Goal: Task Accomplishment & Management: Use online tool/utility

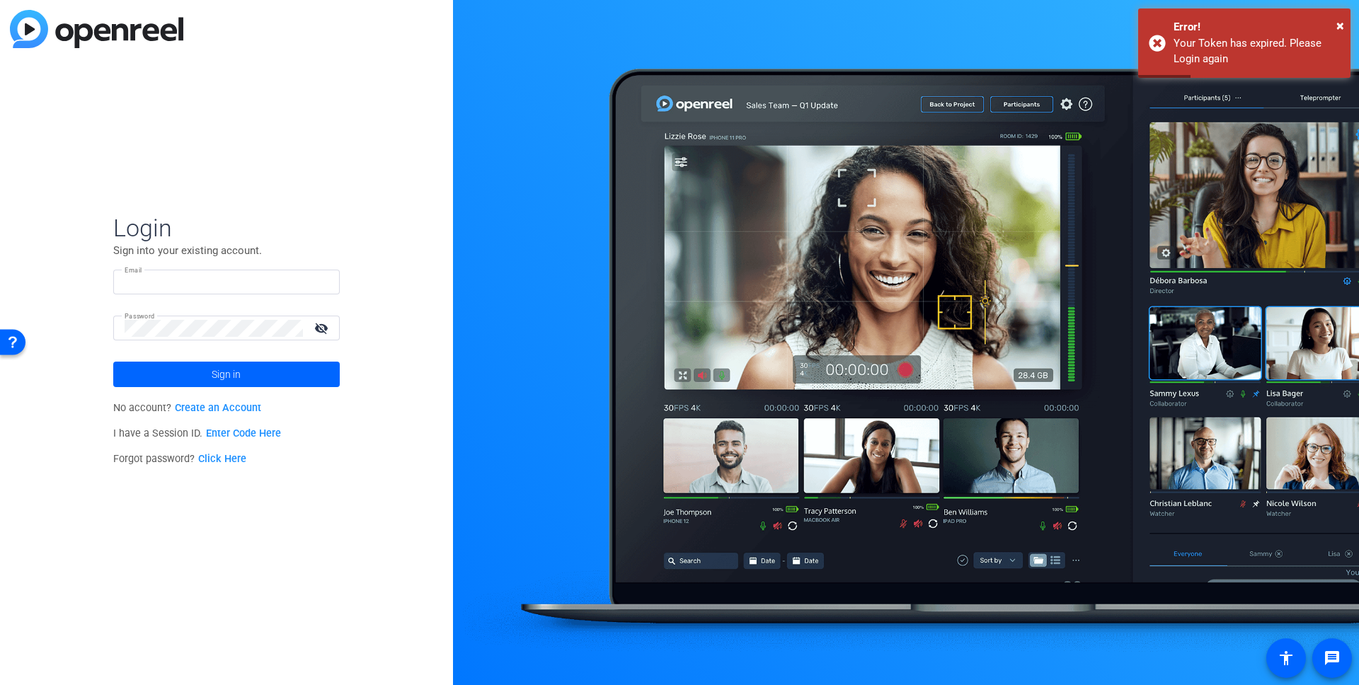
type input "openreel@fridaysfilms.com"
click at [325, 328] on mat-icon "visibility_off" at bounding box center [323, 328] width 34 height 21
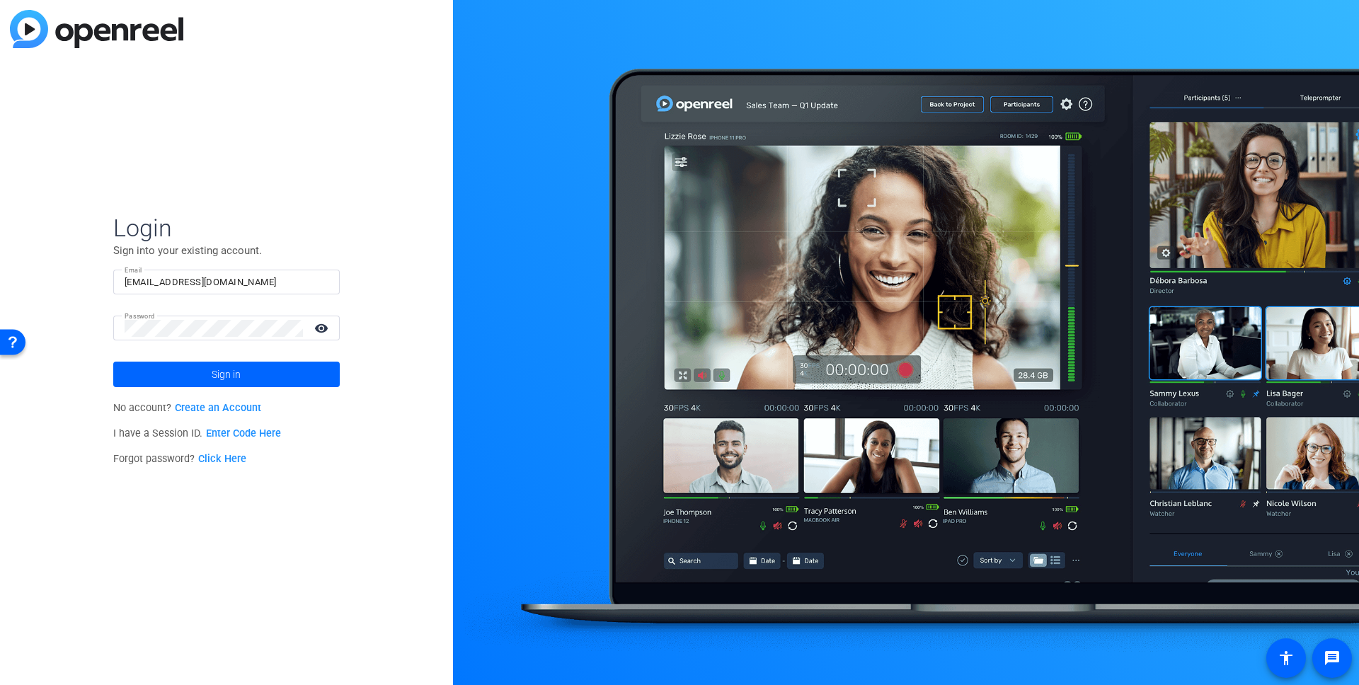
click at [325, 328] on mat-icon "visibility" at bounding box center [323, 328] width 34 height 21
click at [325, 328] on mat-icon "visibility_off" at bounding box center [323, 328] width 34 height 21
click at [325, 328] on mat-icon "visibility" at bounding box center [323, 328] width 34 height 21
click at [226, 369] on span "Sign in" at bounding box center [226, 374] width 29 height 35
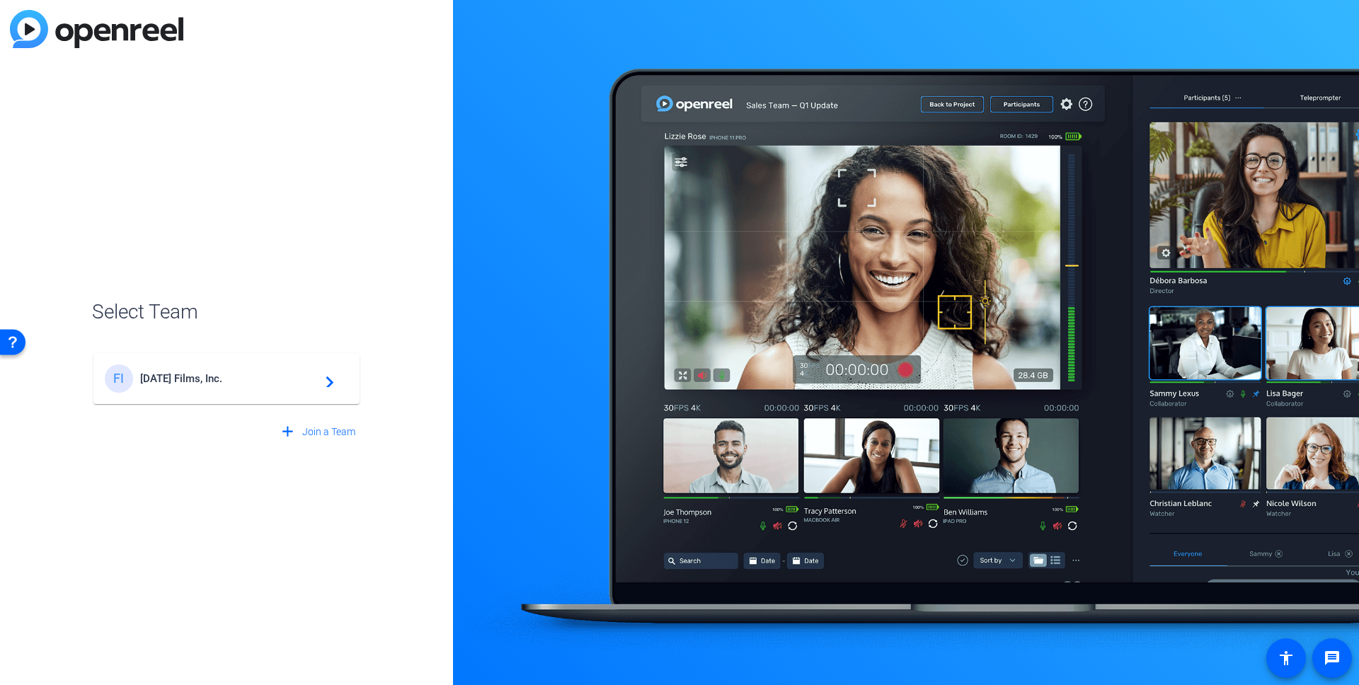
click at [297, 380] on span "Friday's Films, Inc." at bounding box center [228, 378] width 177 height 13
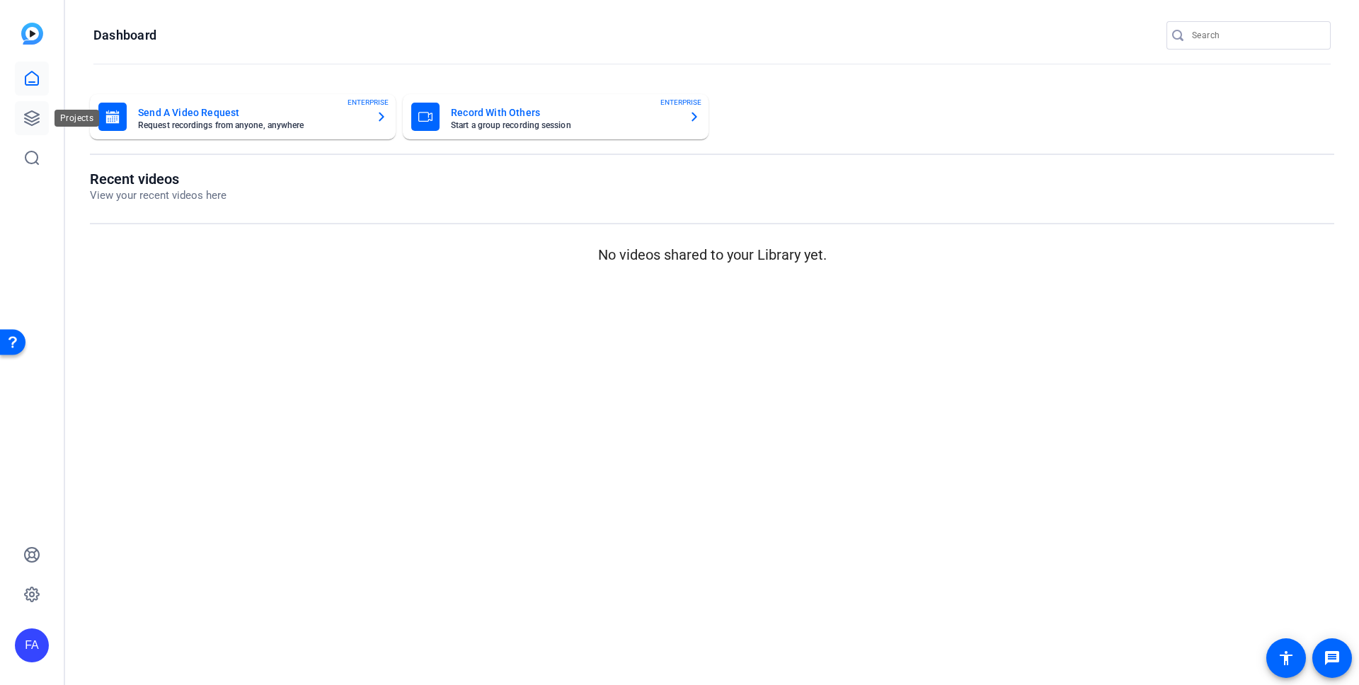
click at [30, 118] on icon at bounding box center [31, 118] width 17 height 17
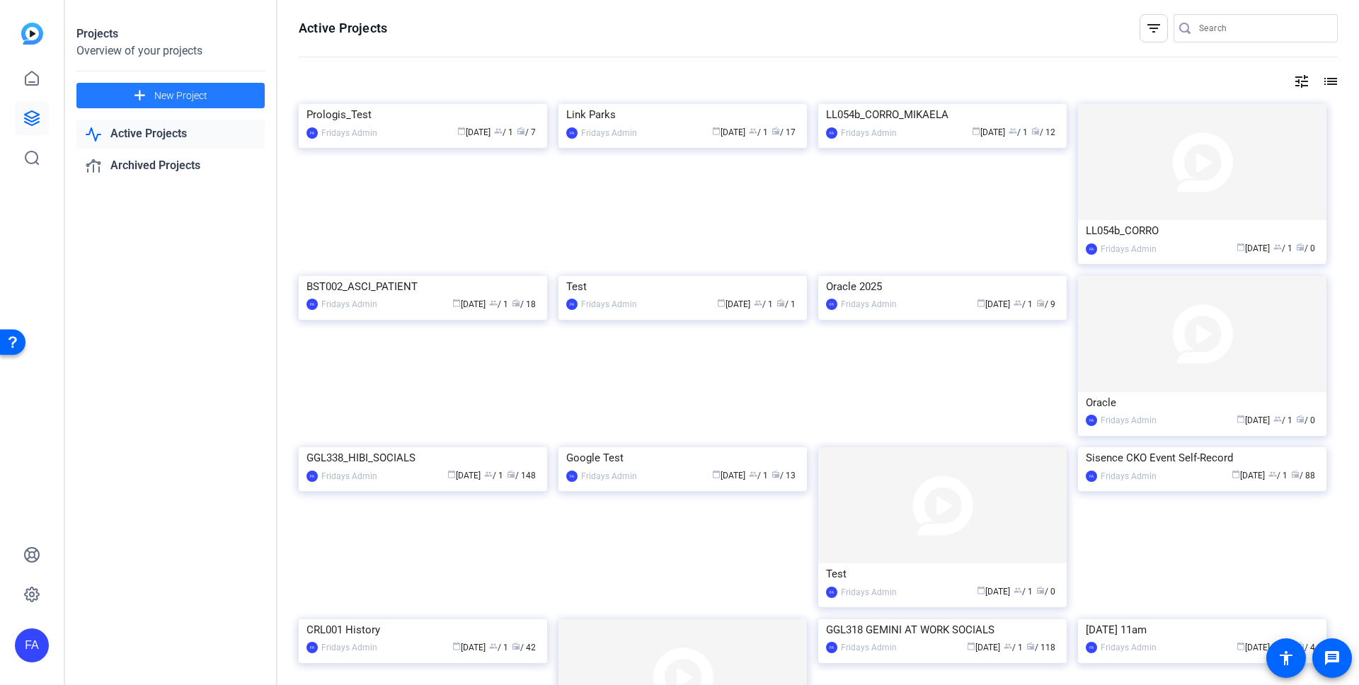
click at [135, 96] on mat-icon "add" at bounding box center [140, 96] width 18 height 18
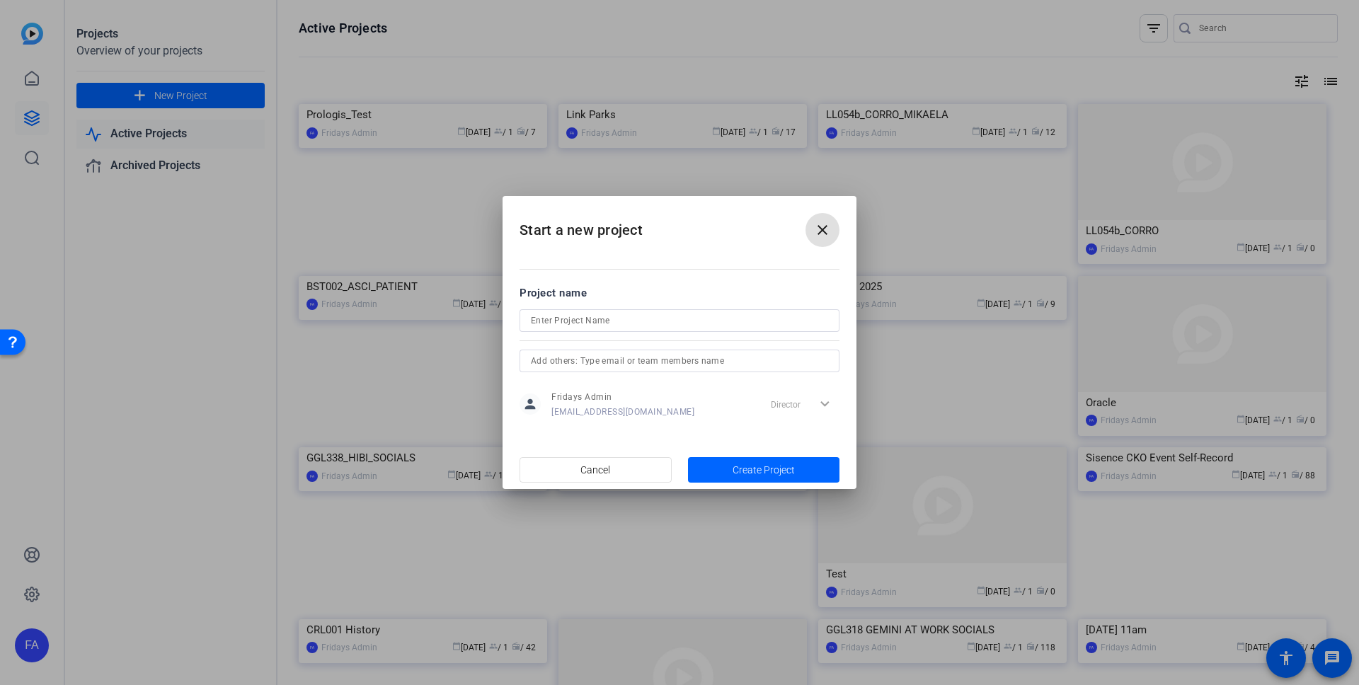
click at [551, 325] on input at bounding box center [679, 320] width 297 height 17
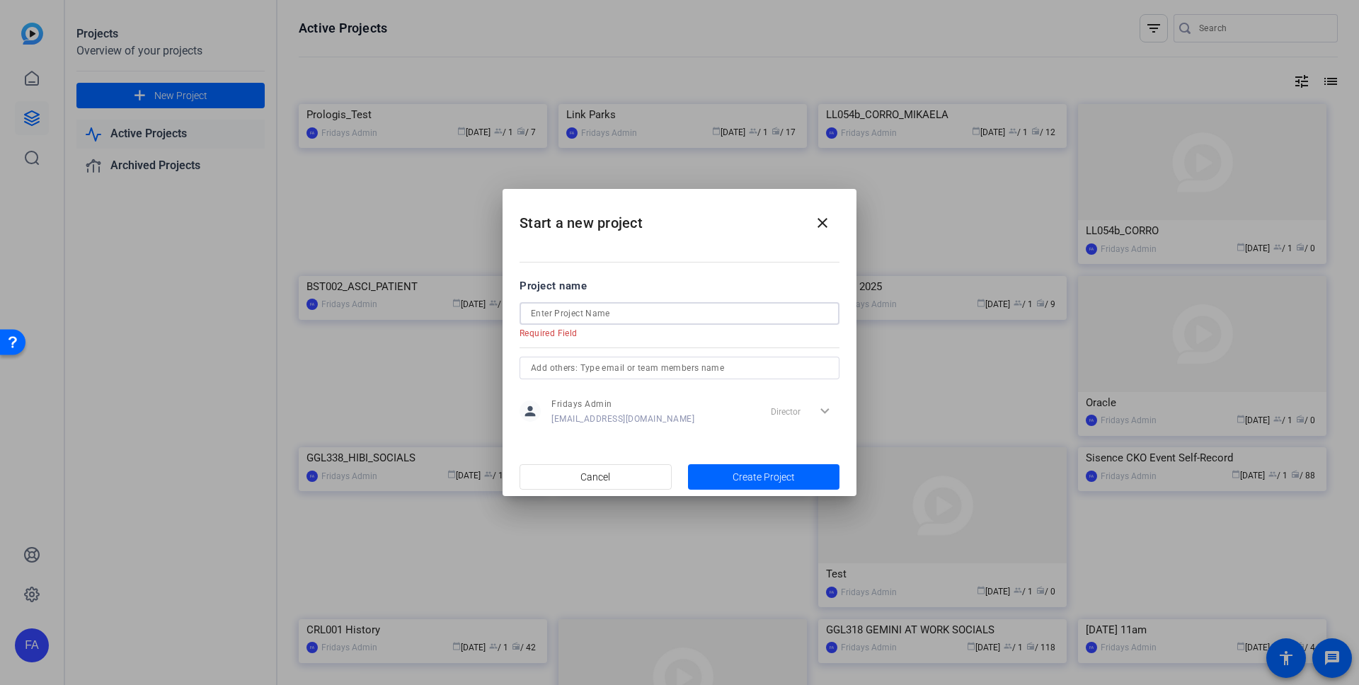
click at [539, 311] on input at bounding box center [679, 313] width 297 height 17
type input "G"
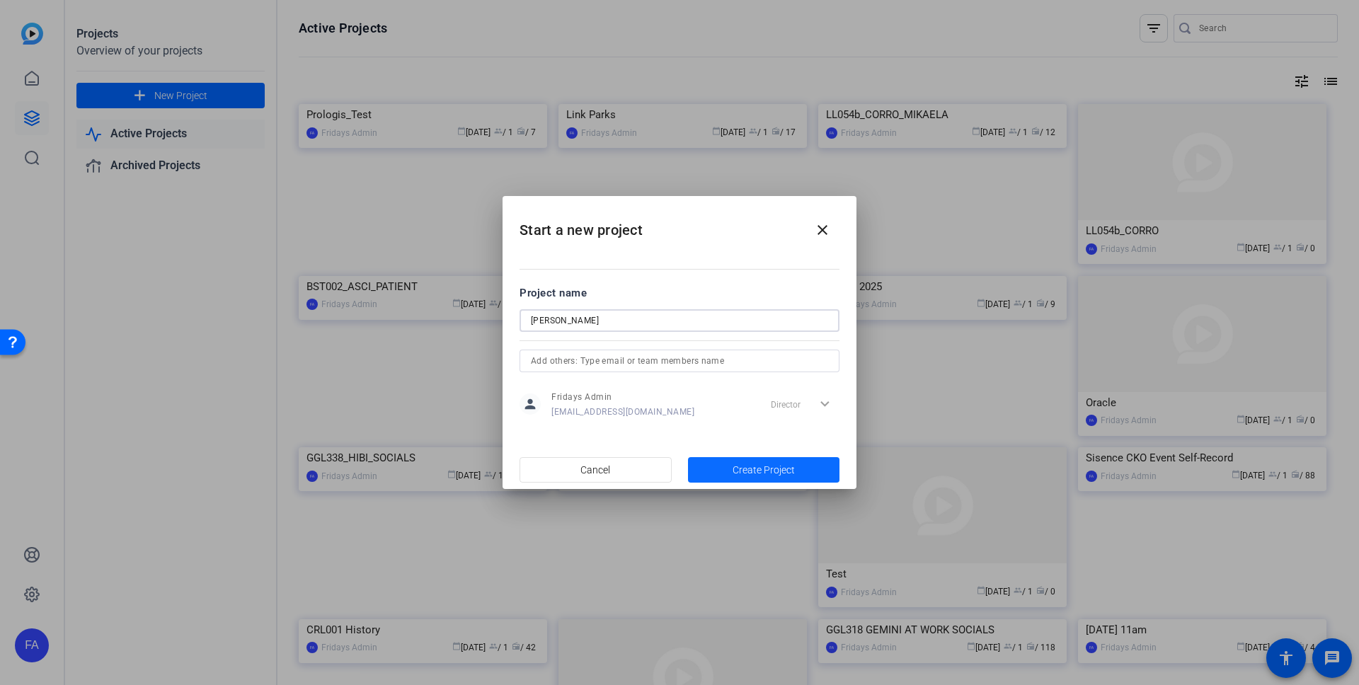
type input "[PERSON_NAME]"
click at [768, 471] on span "Create Project" at bounding box center [764, 470] width 62 height 15
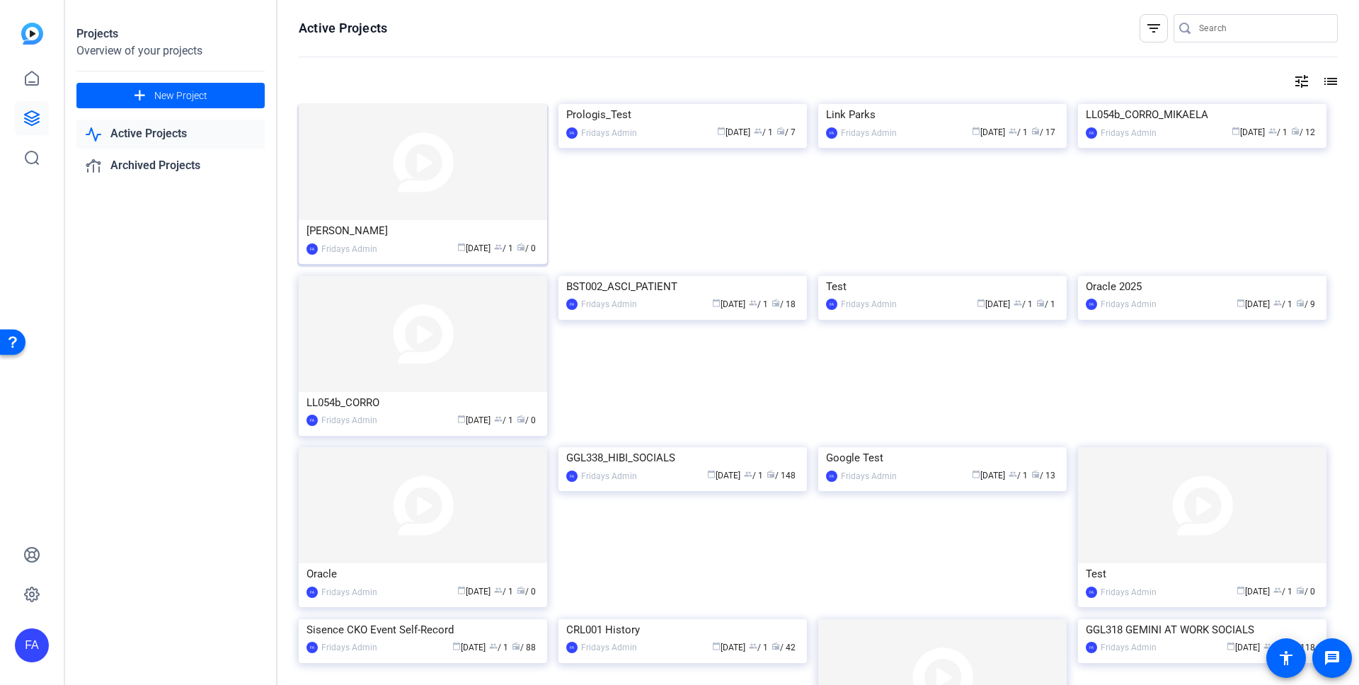
click at [328, 246] on div "Fridays Admin" at bounding box center [349, 249] width 56 height 14
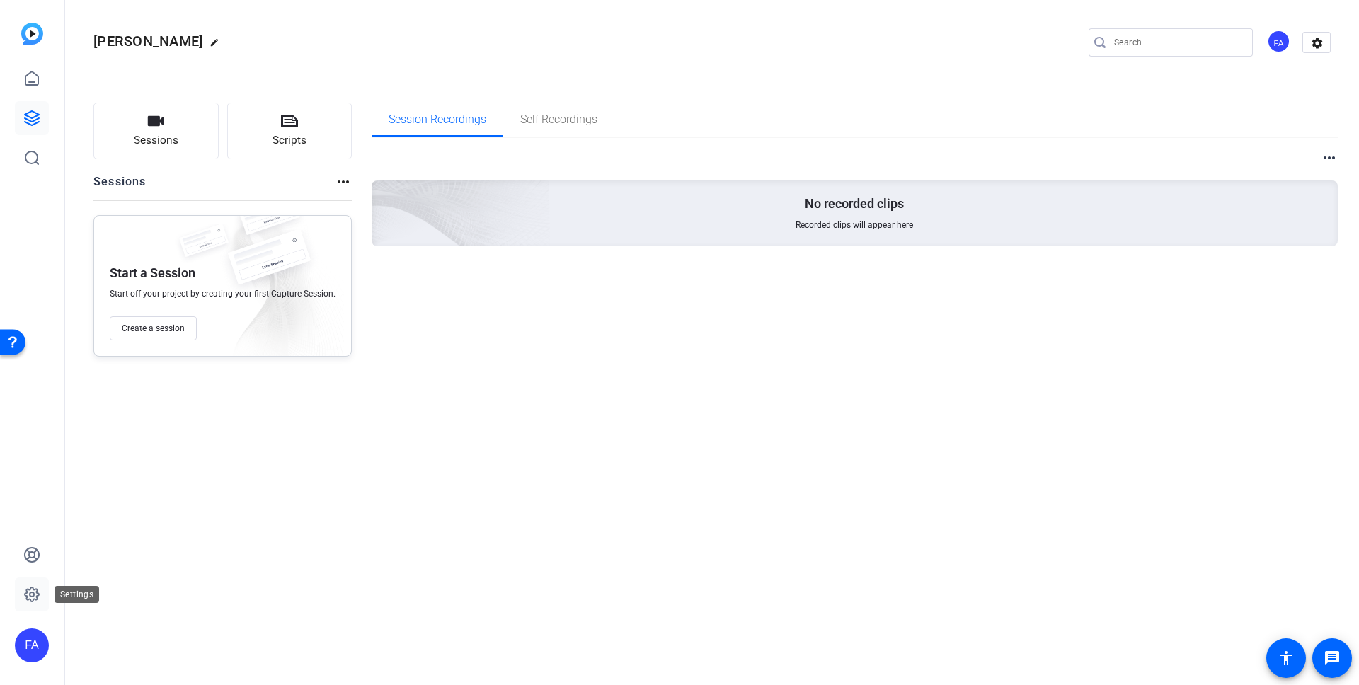
click at [26, 586] on icon at bounding box center [31, 594] width 17 height 17
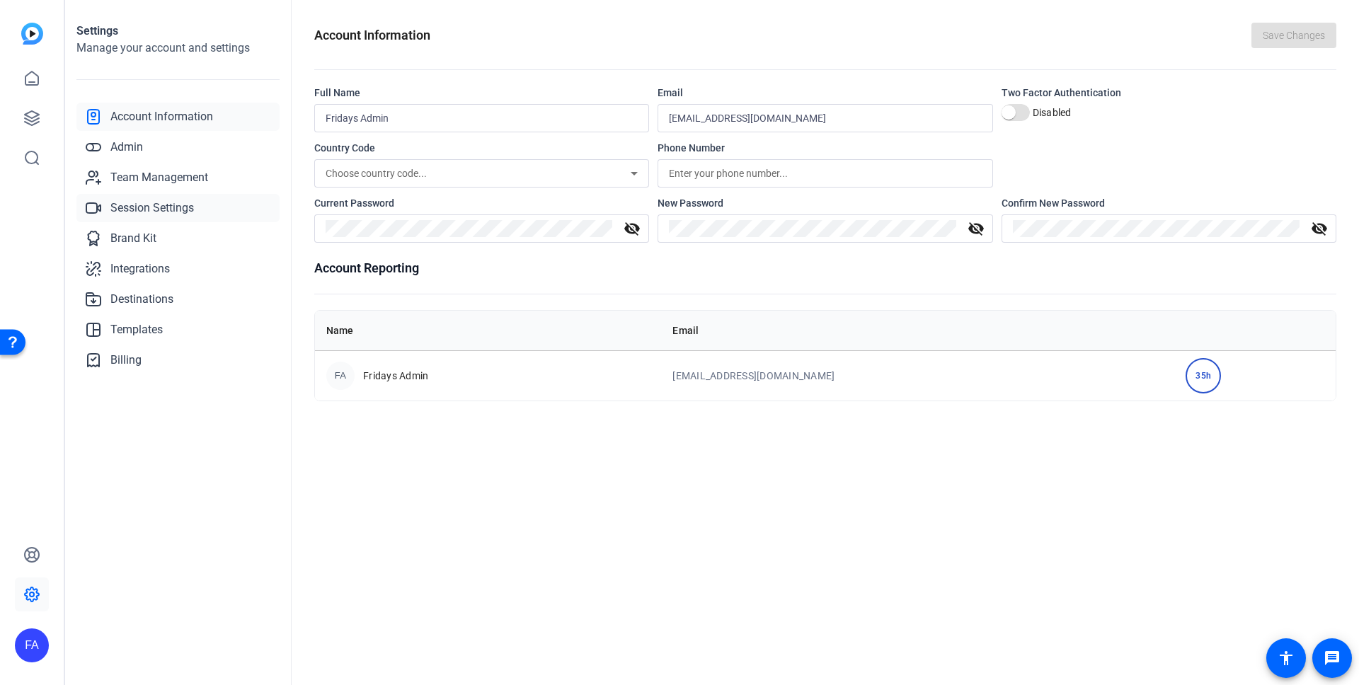
click at [144, 202] on span "Session Settings" at bounding box center [152, 208] width 84 height 17
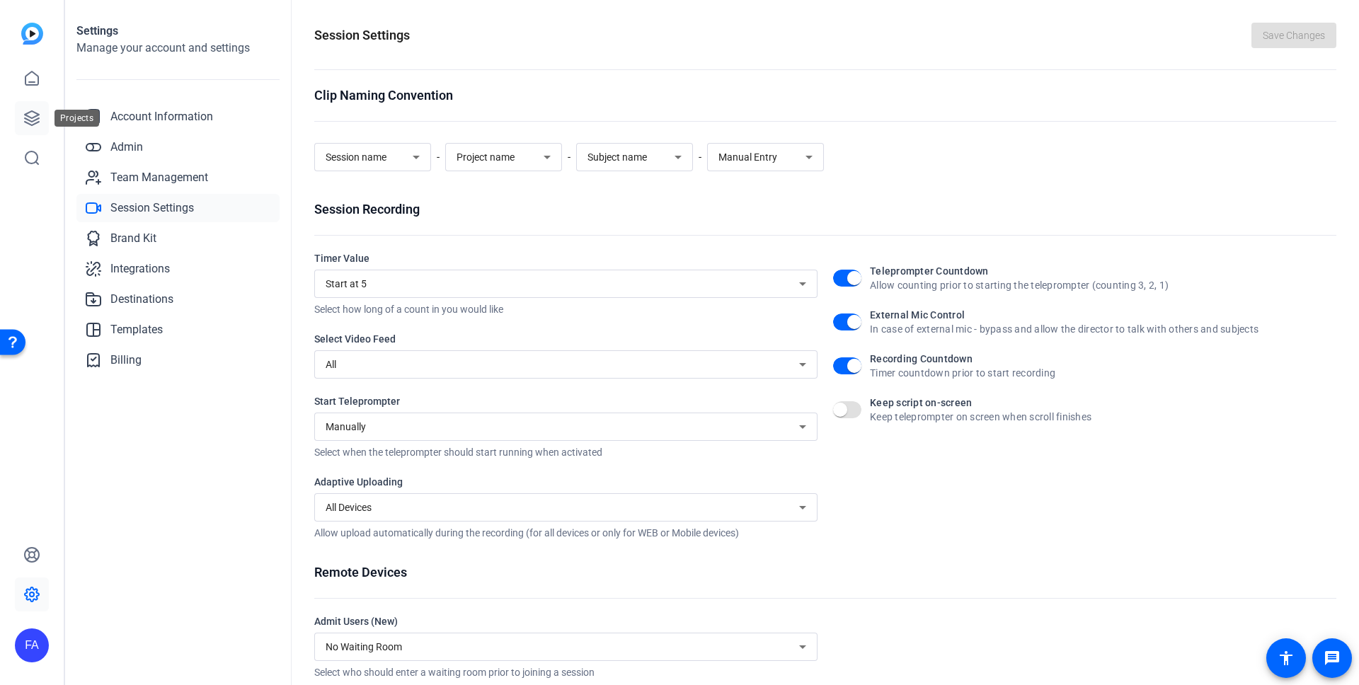
click at [29, 112] on icon at bounding box center [32, 118] width 14 height 14
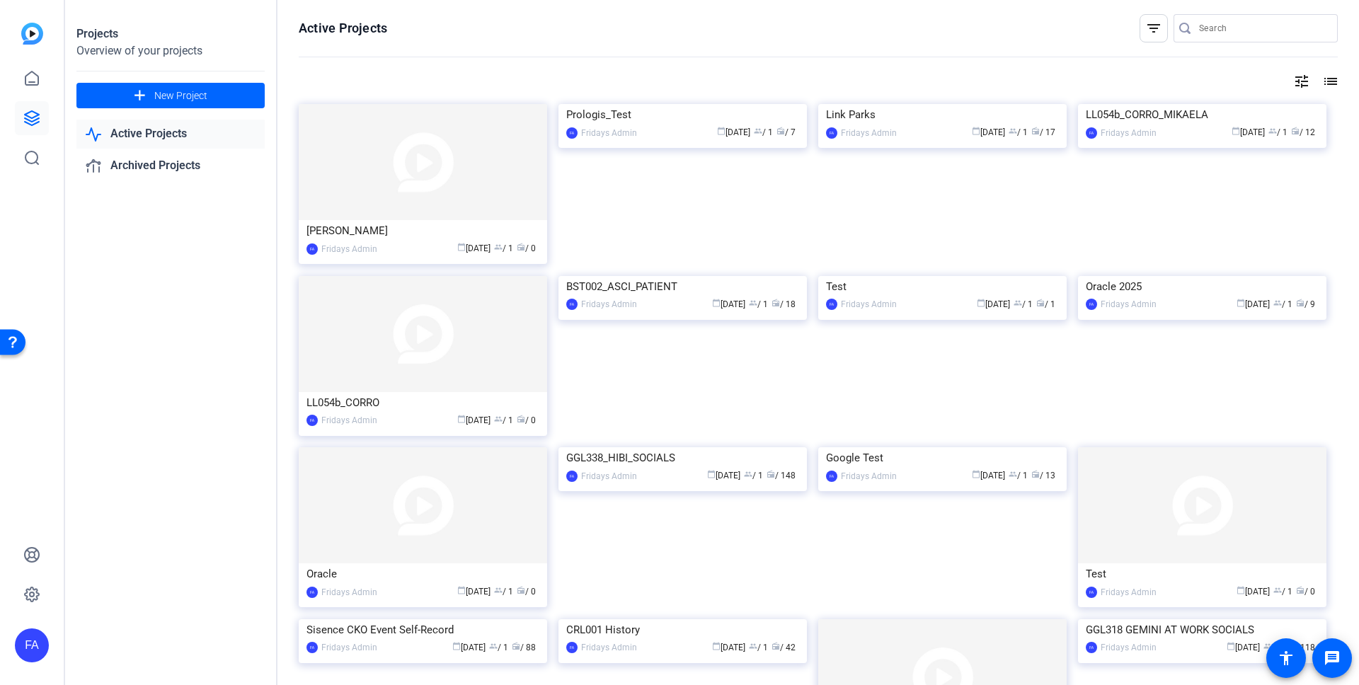
click at [150, 133] on link "Active Projects" at bounding box center [170, 134] width 188 height 29
click at [362, 242] on div "Fridays Admin" at bounding box center [349, 249] width 56 height 14
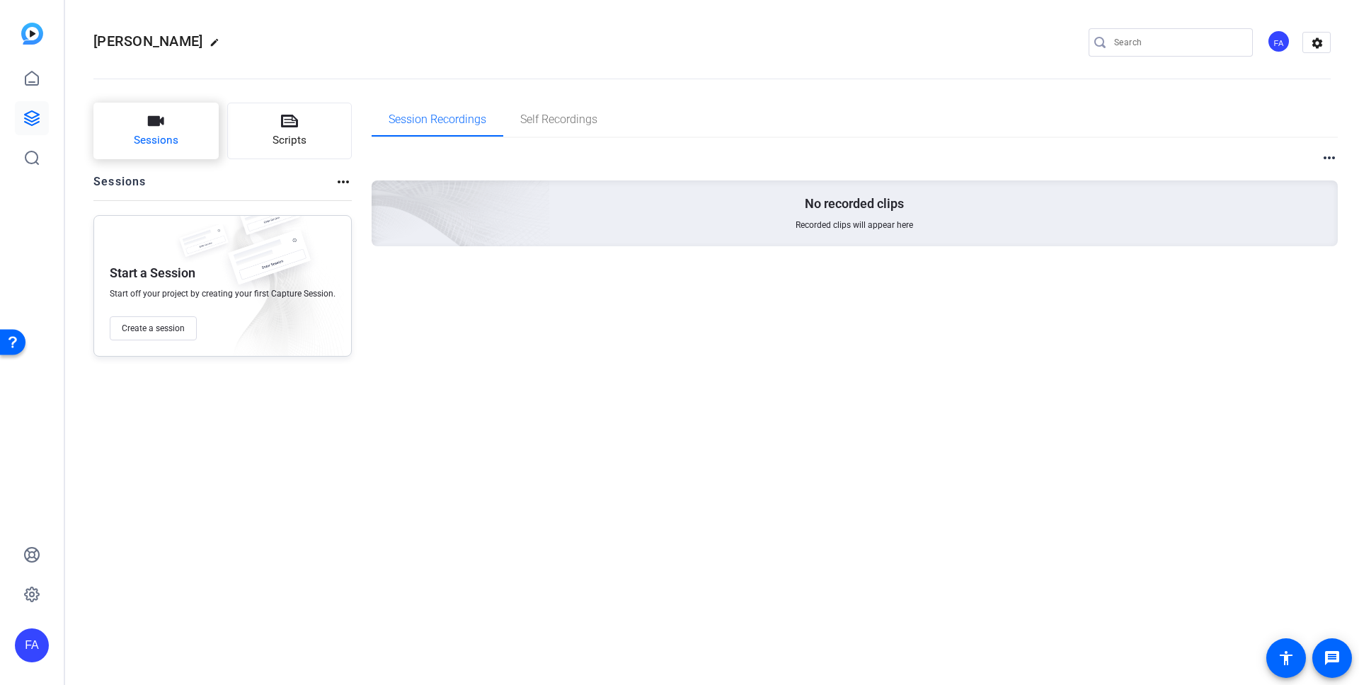
click at [157, 129] on icon "button" at bounding box center [155, 121] width 17 height 17
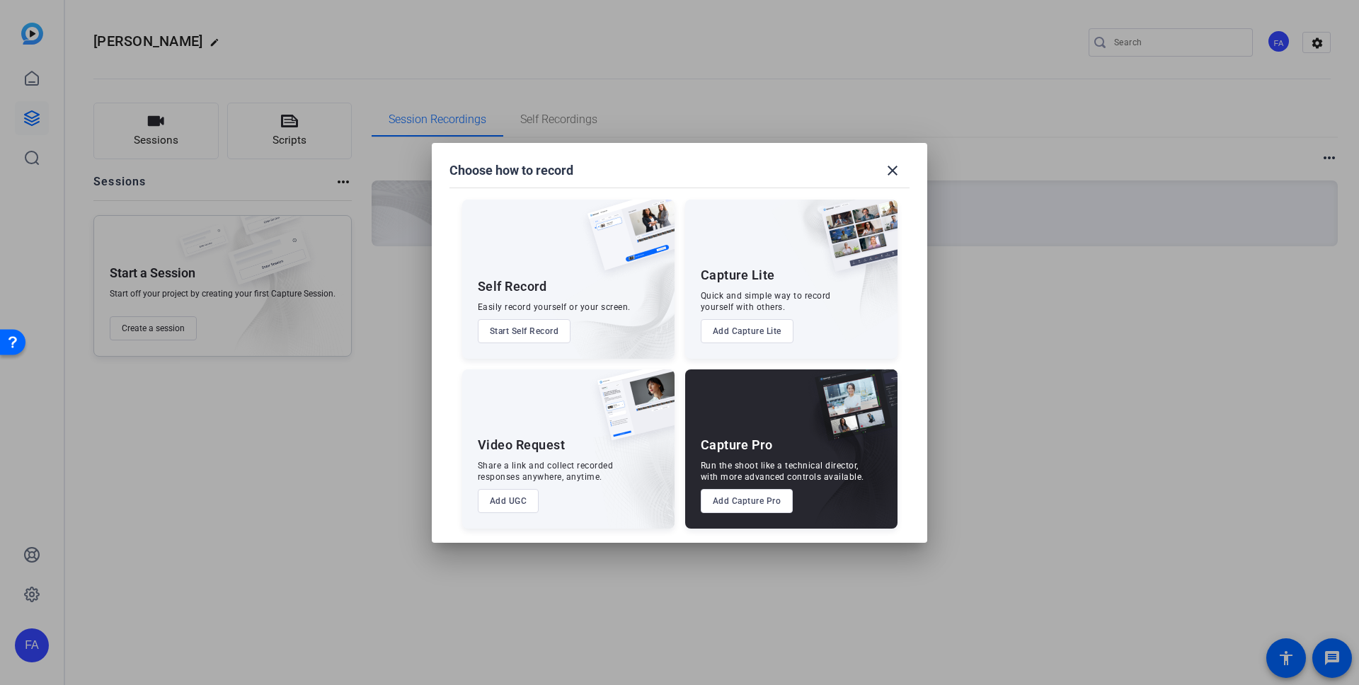
click at [750, 500] on button "Add Capture Pro" at bounding box center [747, 501] width 93 height 24
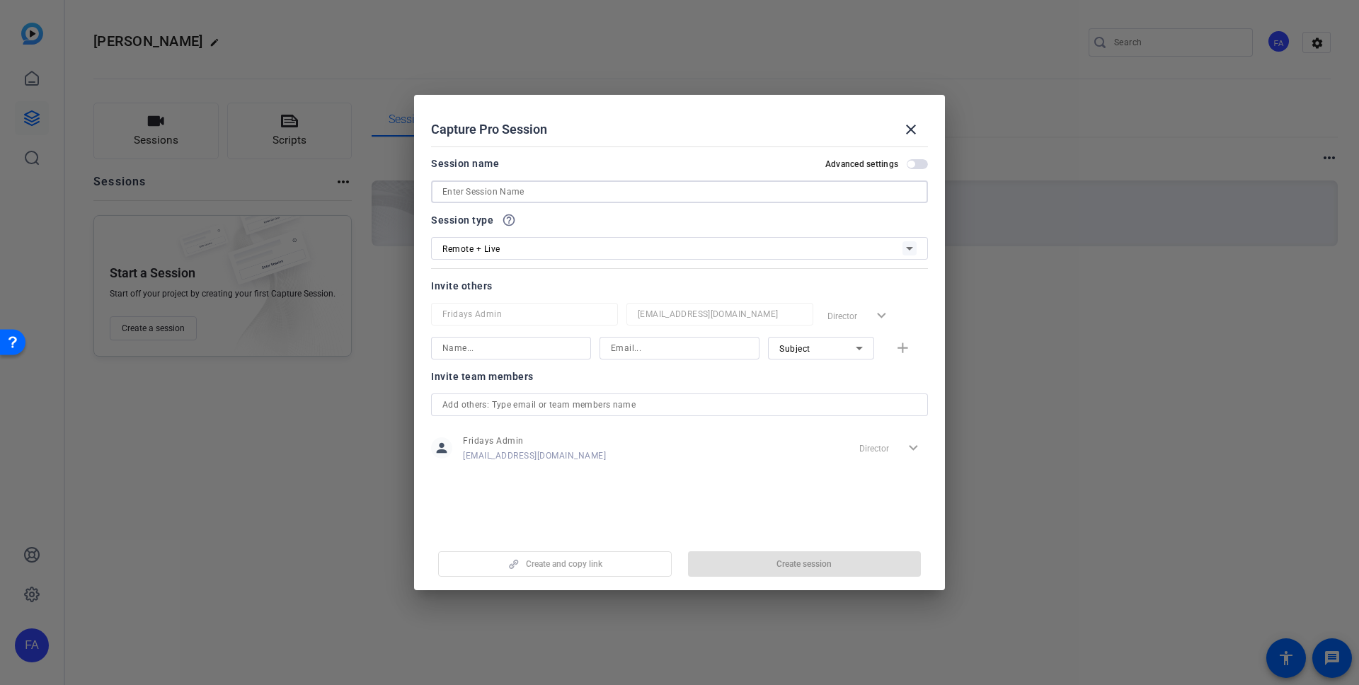
click at [467, 190] on input at bounding box center [679, 191] width 474 height 17
click at [452, 191] on input at bounding box center [679, 191] width 474 height 17
drag, startPoint x: 739, startPoint y: 103, endPoint x: 800, endPoint y: 103, distance: 60.9
click at [800, 103] on h2 "Capture Pro Session close" at bounding box center [679, 118] width 531 height 46
click at [510, 193] on input "Harrison" at bounding box center [679, 191] width 474 height 17
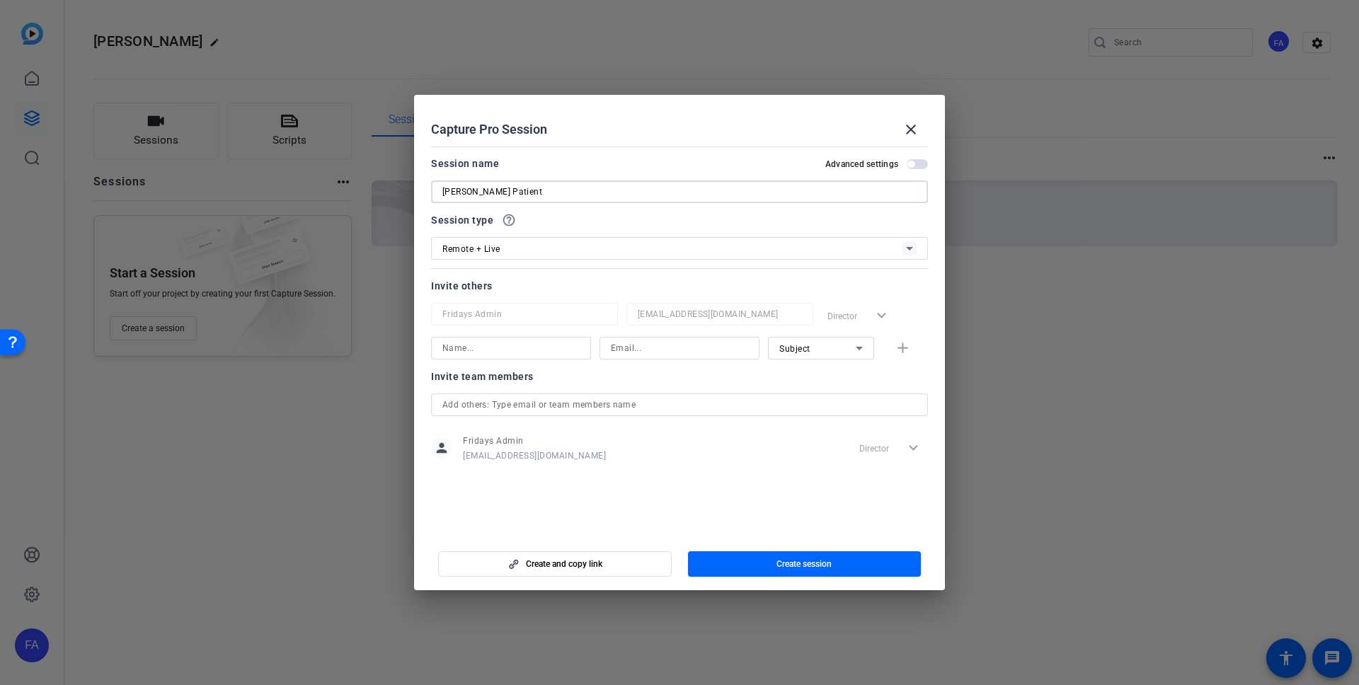
type input "[PERSON_NAME] Patient"
click at [503, 251] on div "Remote + Live" at bounding box center [672, 249] width 460 height 18
click at [475, 280] on mat-option "Remote" at bounding box center [679, 277] width 497 height 25
click at [811, 568] on span "Create session" at bounding box center [803, 563] width 55 height 11
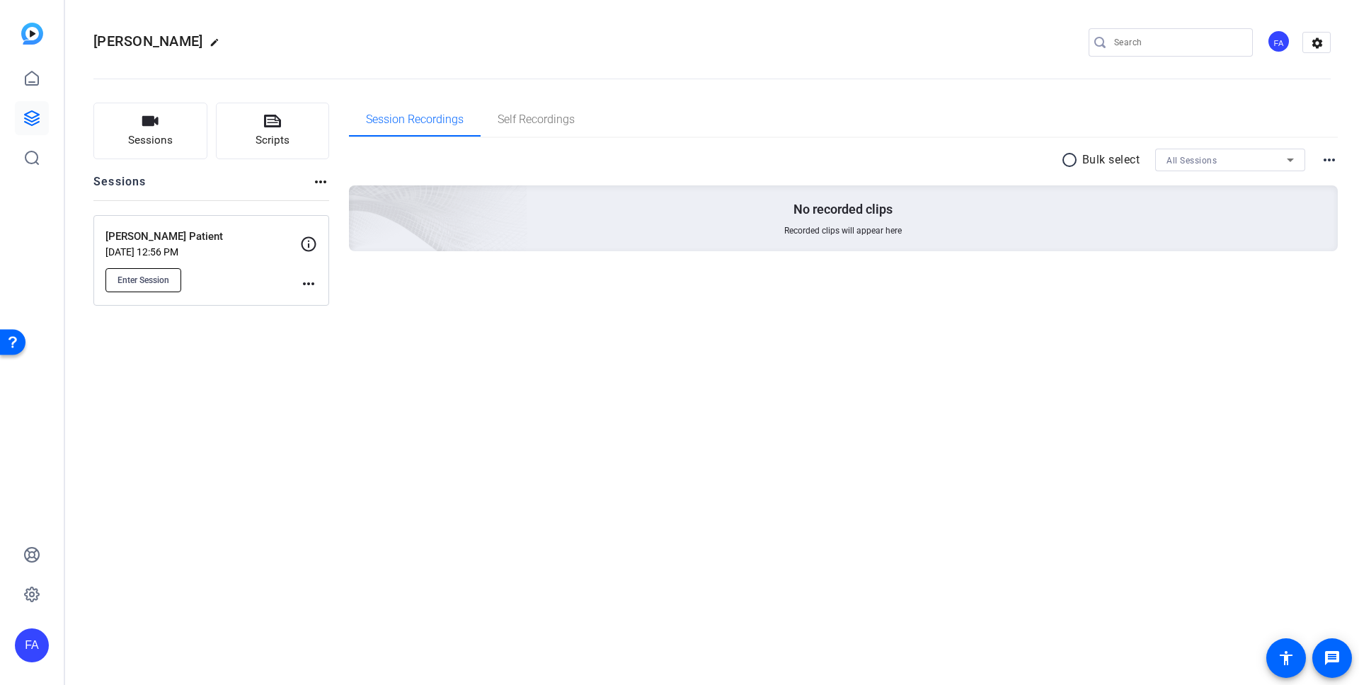
click at [142, 280] on span "Enter Session" at bounding box center [143, 280] width 52 height 11
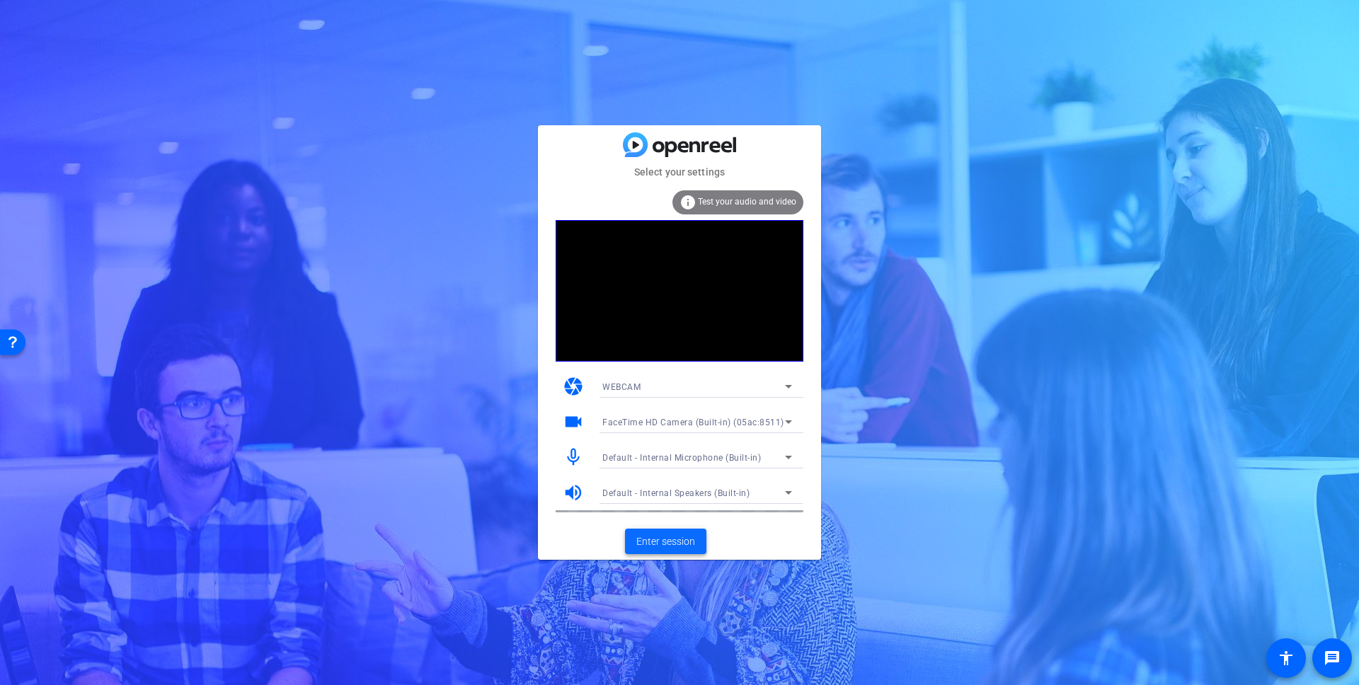
click at [668, 544] on span "Enter session" at bounding box center [665, 541] width 59 height 15
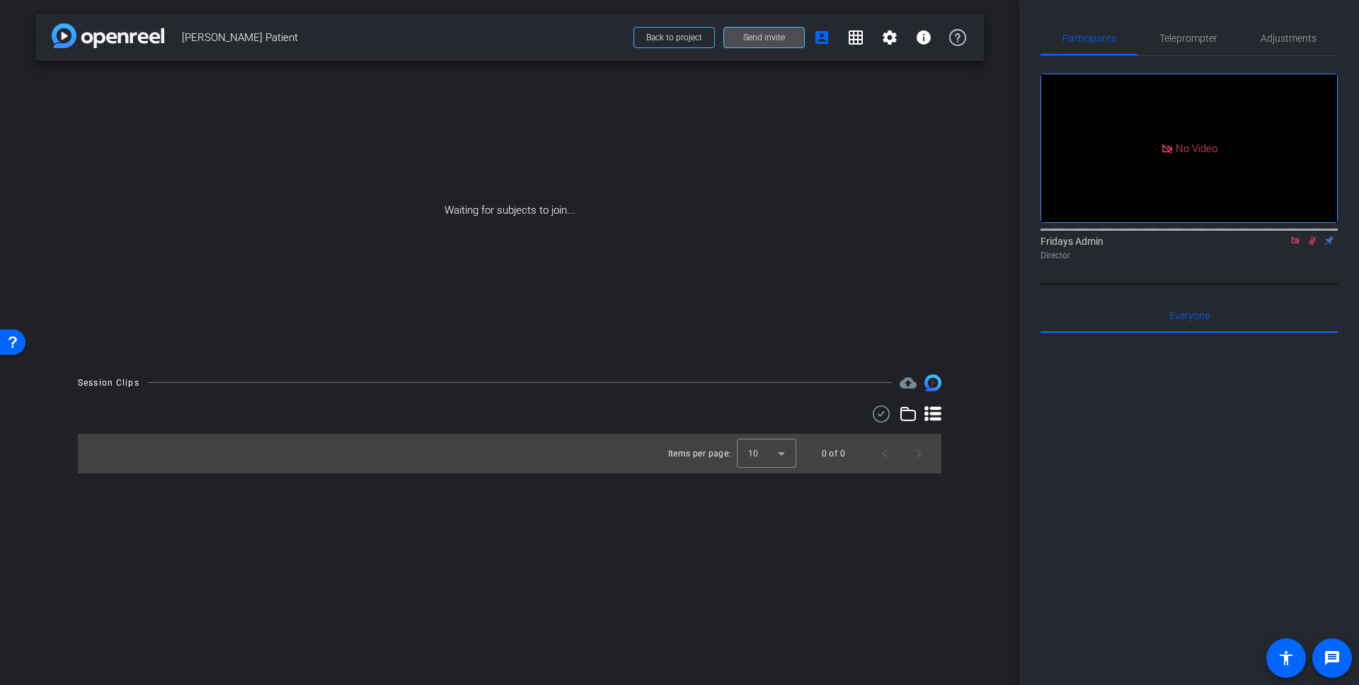
click at [751, 36] on span "Send invite" at bounding box center [764, 37] width 42 height 11
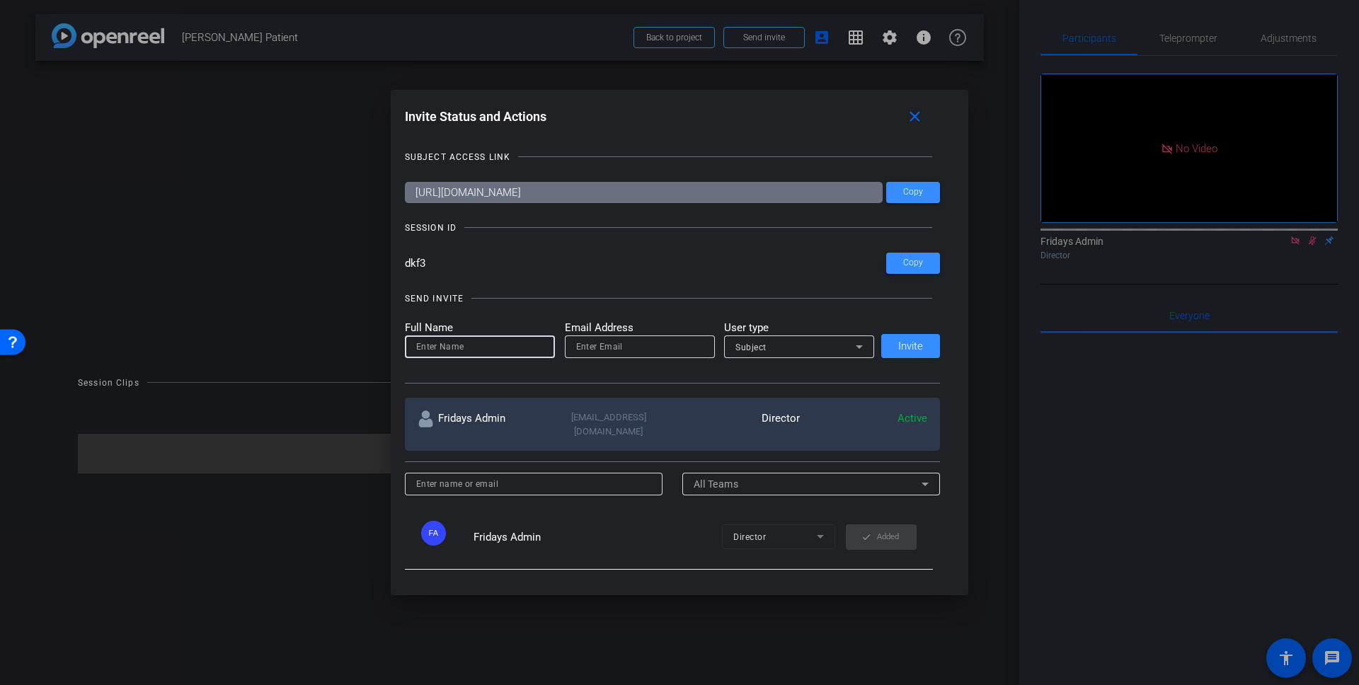
click at [444, 344] on input at bounding box center [479, 346] width 127 height 17
type input "Perry"
click at [599, 345] on input "email" at bounding box center [639, 346] width 127 height 17
type input "perry@fridaysfilms.com"
click at [782, 346] on div "Subject" at bounding box center [795, 347] width 120 height 18
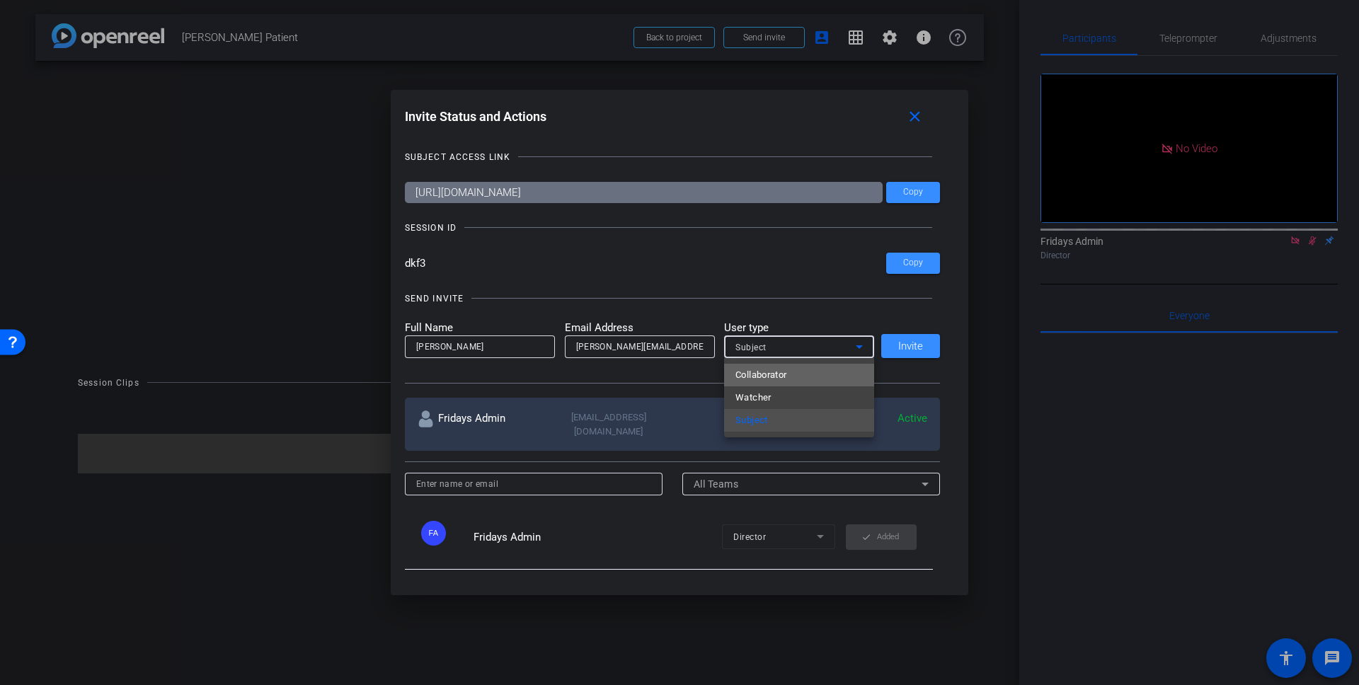
click at [775, 376] on span "Collaborator" at bounding box center [761, 375] width 52 height 17
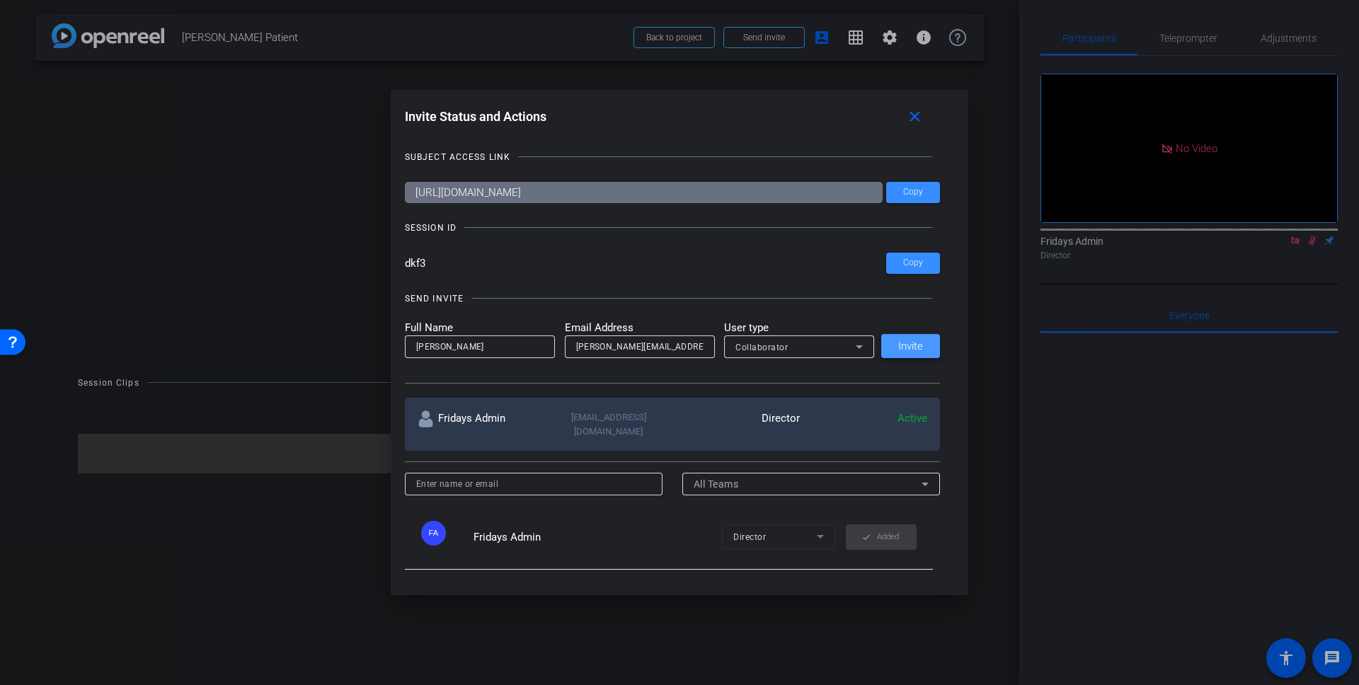
click at [919, 347] on span "Invite" at bounding box center [910, 346] width 25 height 11
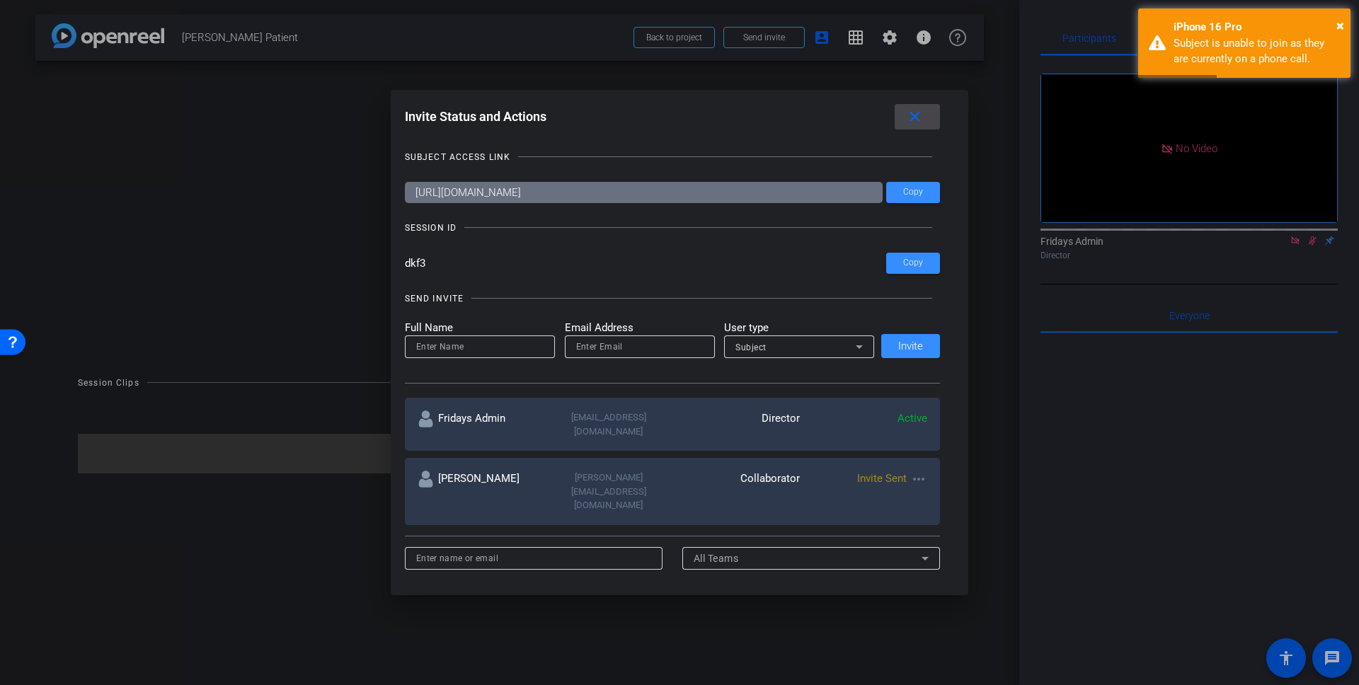
click at [917, 116] on mat-icon "close" at bounding box center [915, 117] width 18 height 18
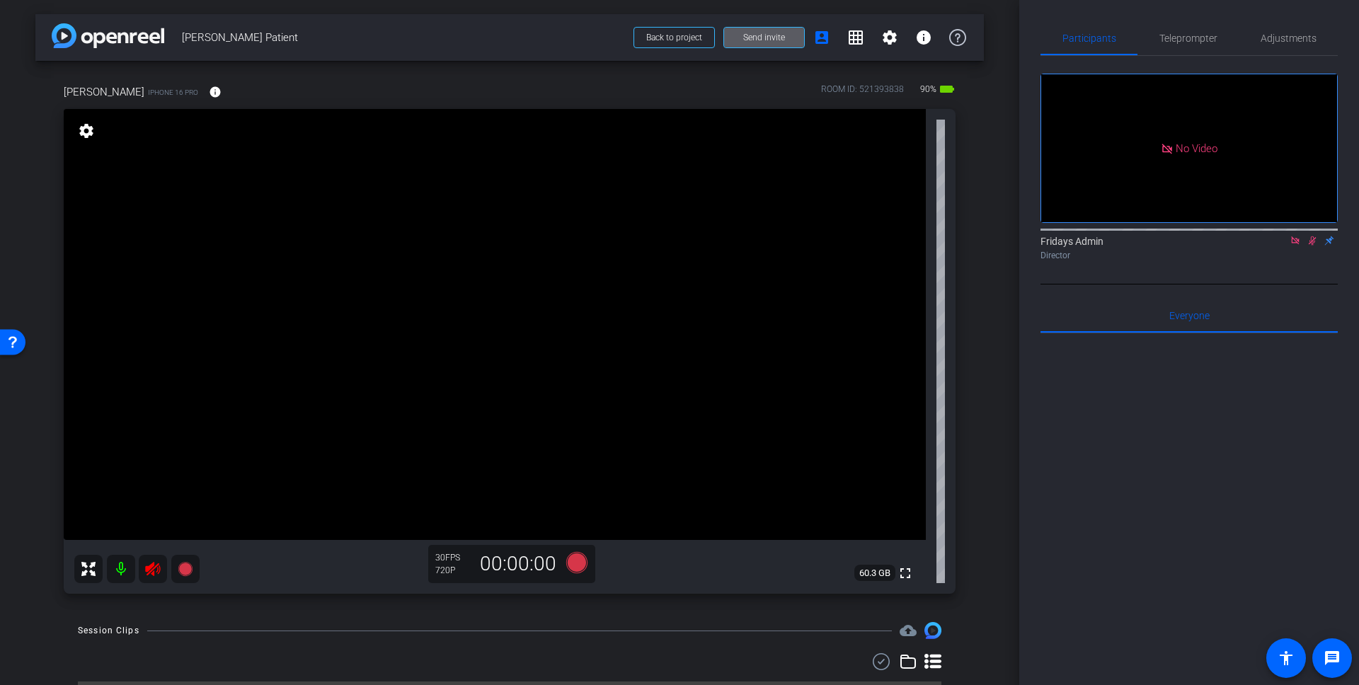
click at [151, 571] on icon at bounding box center [152, 569] width 15 height 14
click at [1312, 246] on icon at bounding box center [1312, 241] width 11 height 10
click at [769, 40] on span "Send invite" at bounding box center [764, 37] width 42 height 11
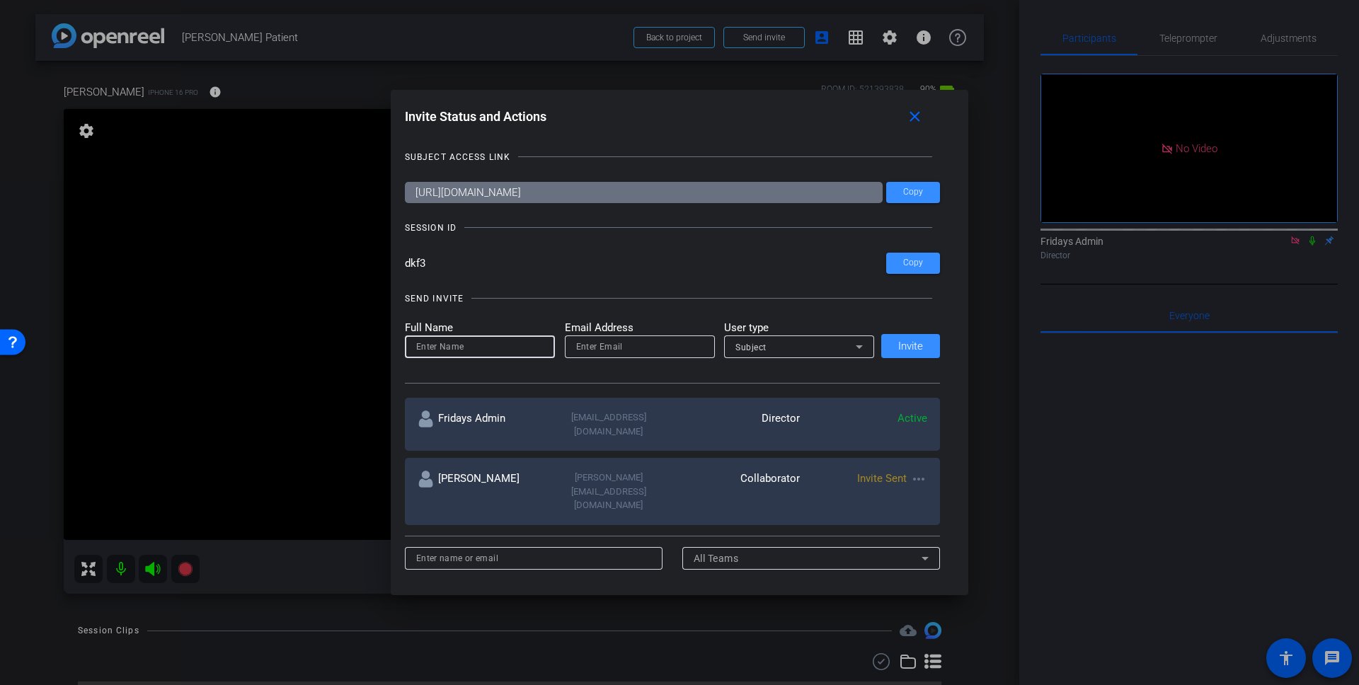
click at [441, 347] on input at bounding box center [479, 346] width 127 height 17
type input "Peter"
drag, startPoint x: 602, startPoint y: 338, endPoint x: 600, endPoint y: 345, distance: 7.4
click at [602, 339] on input "email" at bounding box center [639, 346] width 127 height 17
click at [595, 344] on input "email" at bounding box center [639, 346] width 127 height 17
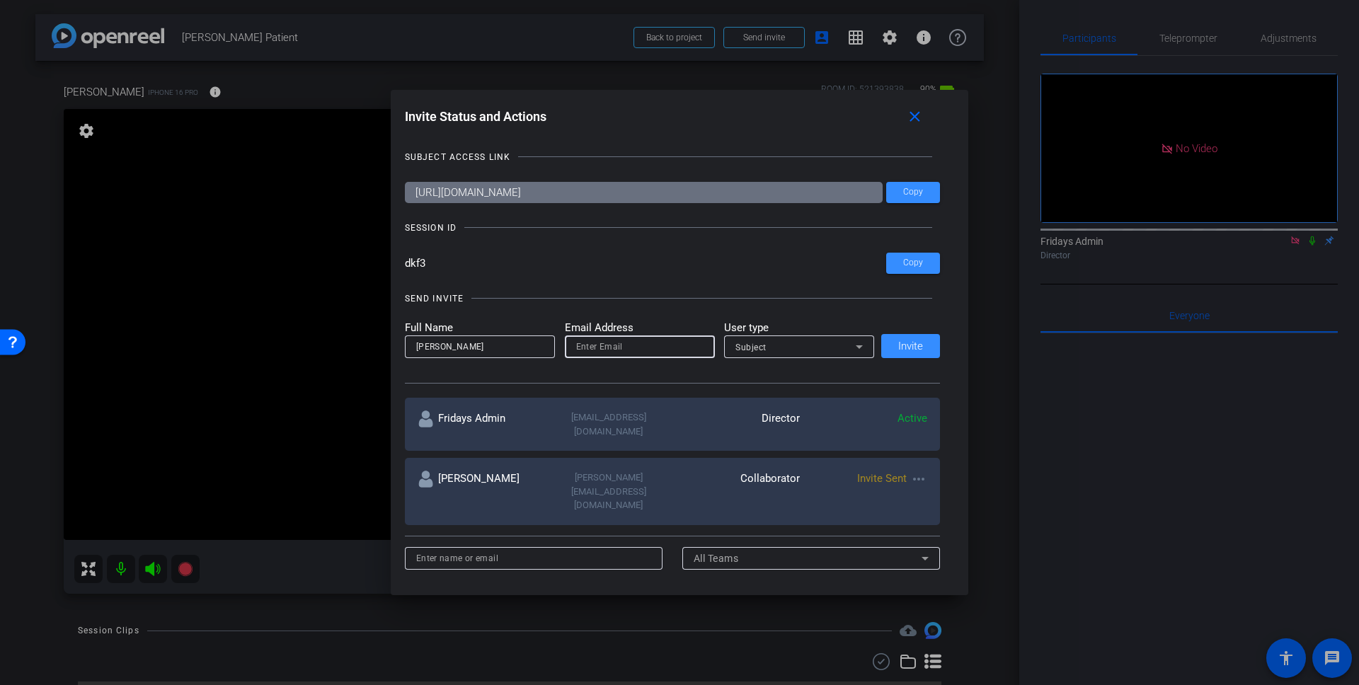
paste input "mailto:petertruocco@gmail.com"
click at [762, 345] on span "Subject" at bounding box center [750, 348] width 31 height 10
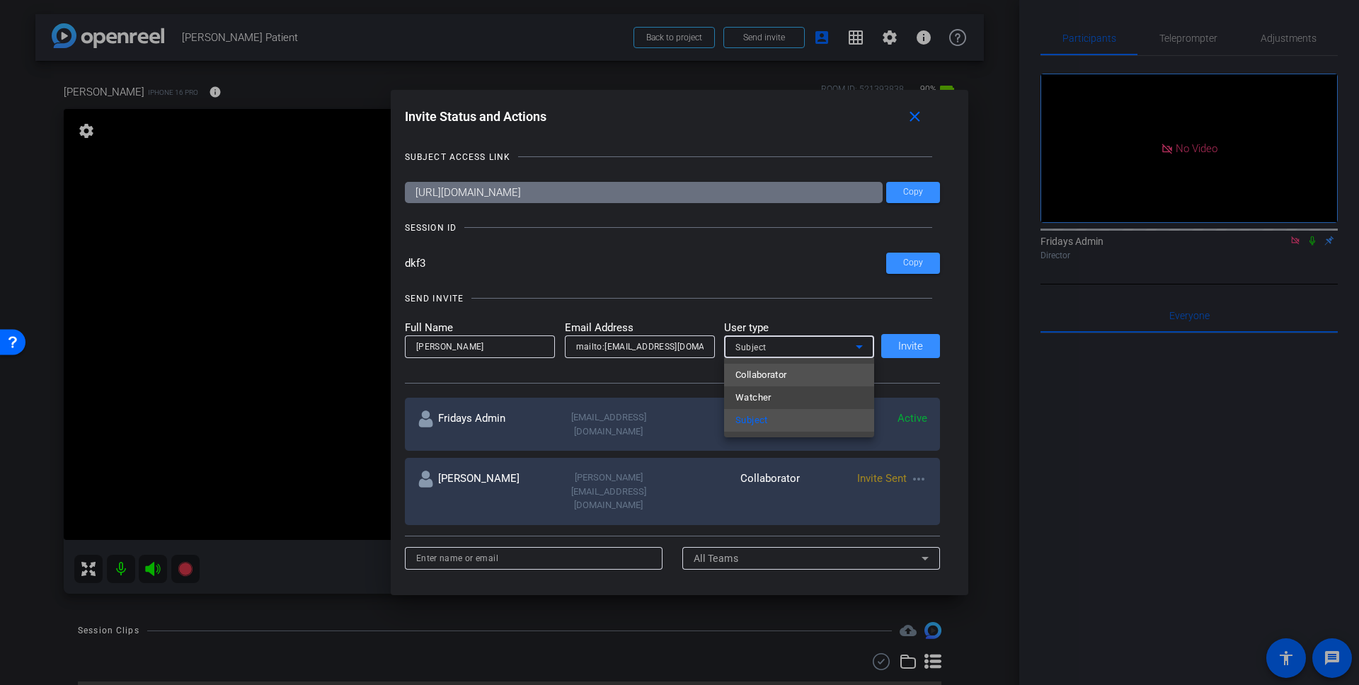
click at [784, 372] on span "Collaborator" at bounding box center [761, 375] width 52 height 17
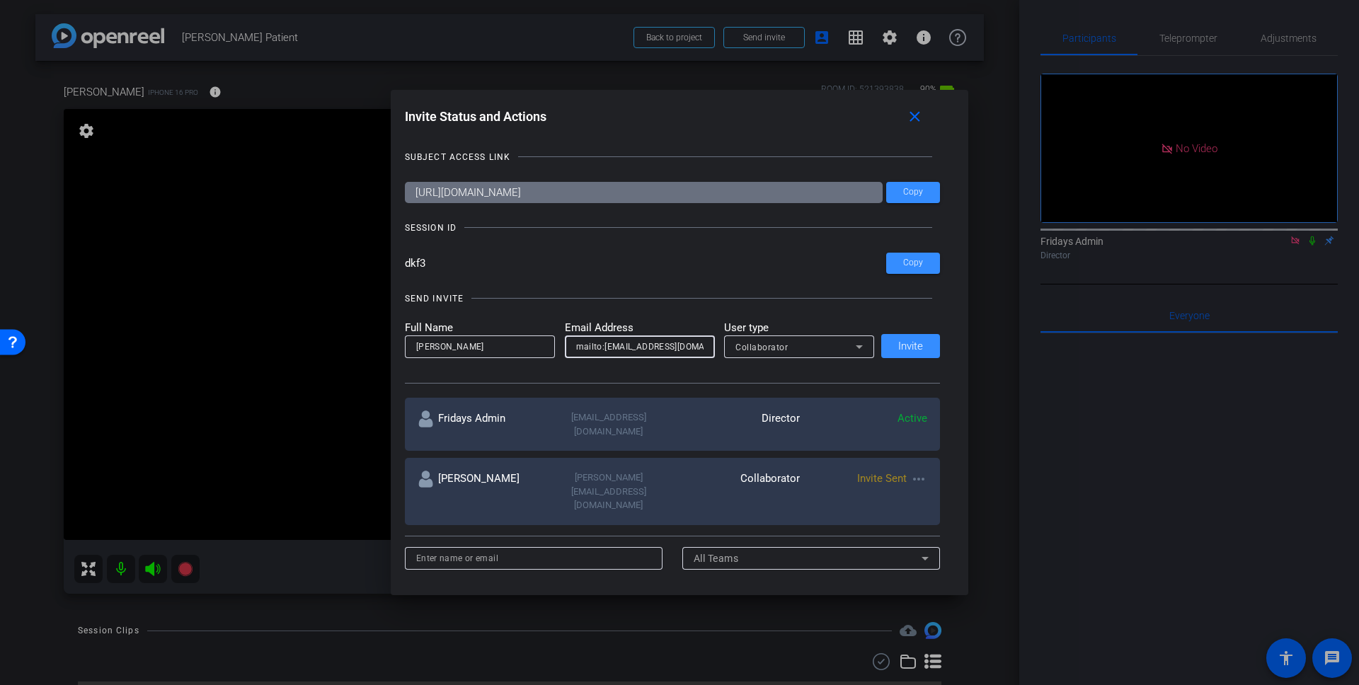
drag, startPoint x: 602, startPoint y: 348, endPoint x: 554, endPoint y: 348, distance: 48.1
click at [554, 348] on form "Full Name Peter Email Address mailto:petertruocco@gmail.com User type Collabora…" at bounding box center [640, 339] width 470 height 39
type input "petertruocco@gmail.com"
click at [917, 345] on span "Invite" at bounding box center [910, 346] width 25 height 11
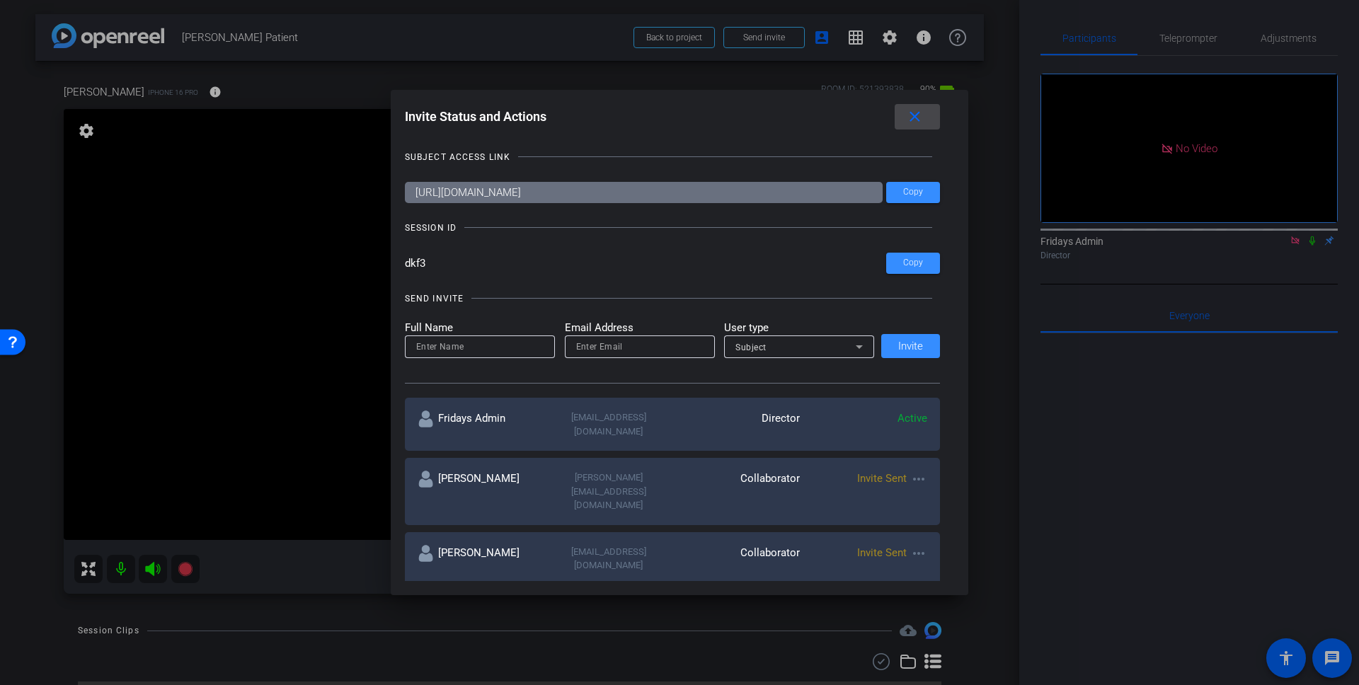
click at [911, 115] on mat-icon "close" at bounding box center [915, 117] width 18 height 18
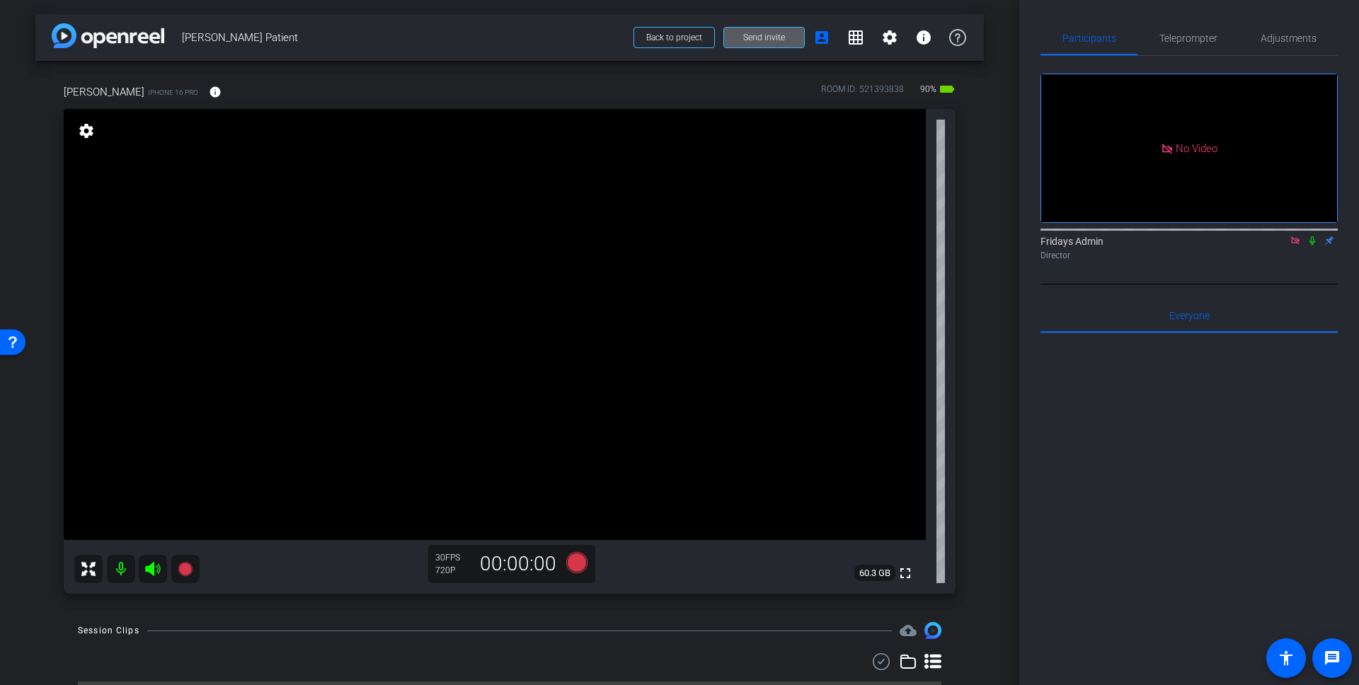
click at [1298, 244] on icon at bounding box center [1295, 240] width 8 height 8
click at [1295, 35] on span "Adjustments" at bounding box center [1289, 38] width 56 height 10
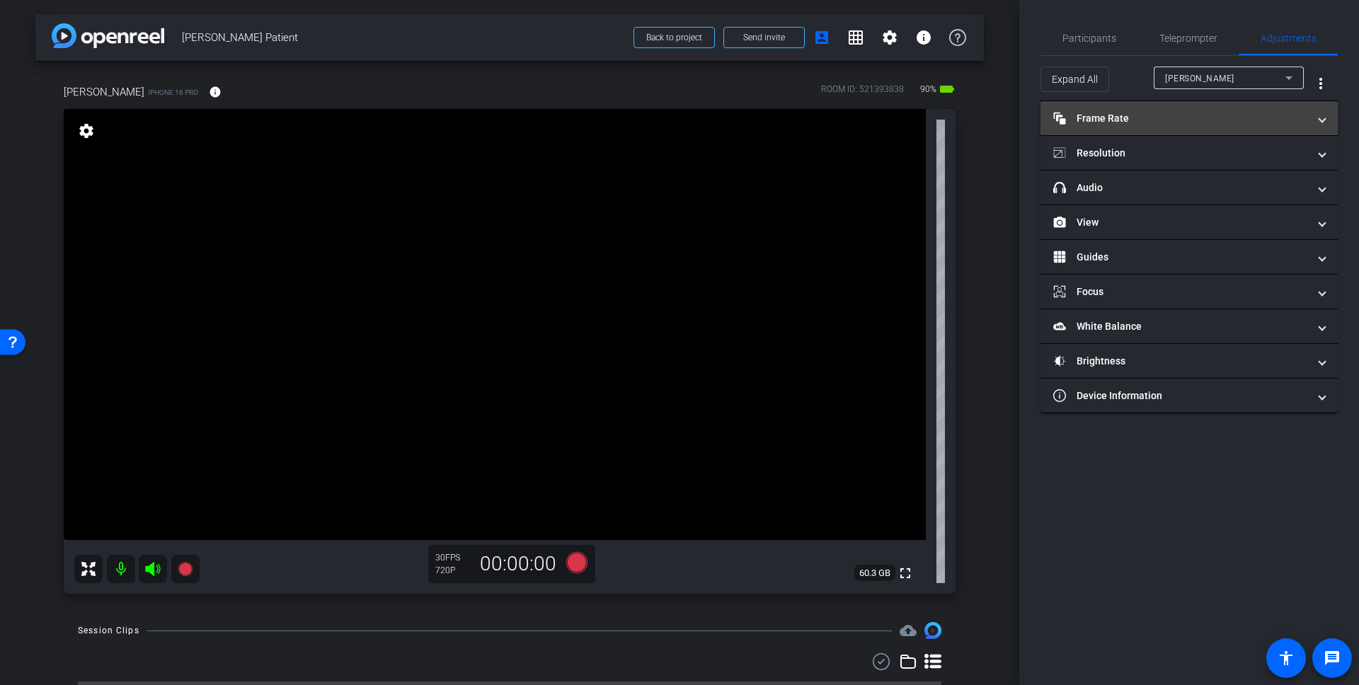
click at [1162, 113] on mat-panel-title "Frame Rate Frame Rate" at bounding box center [1180, 118] width 255 height 15
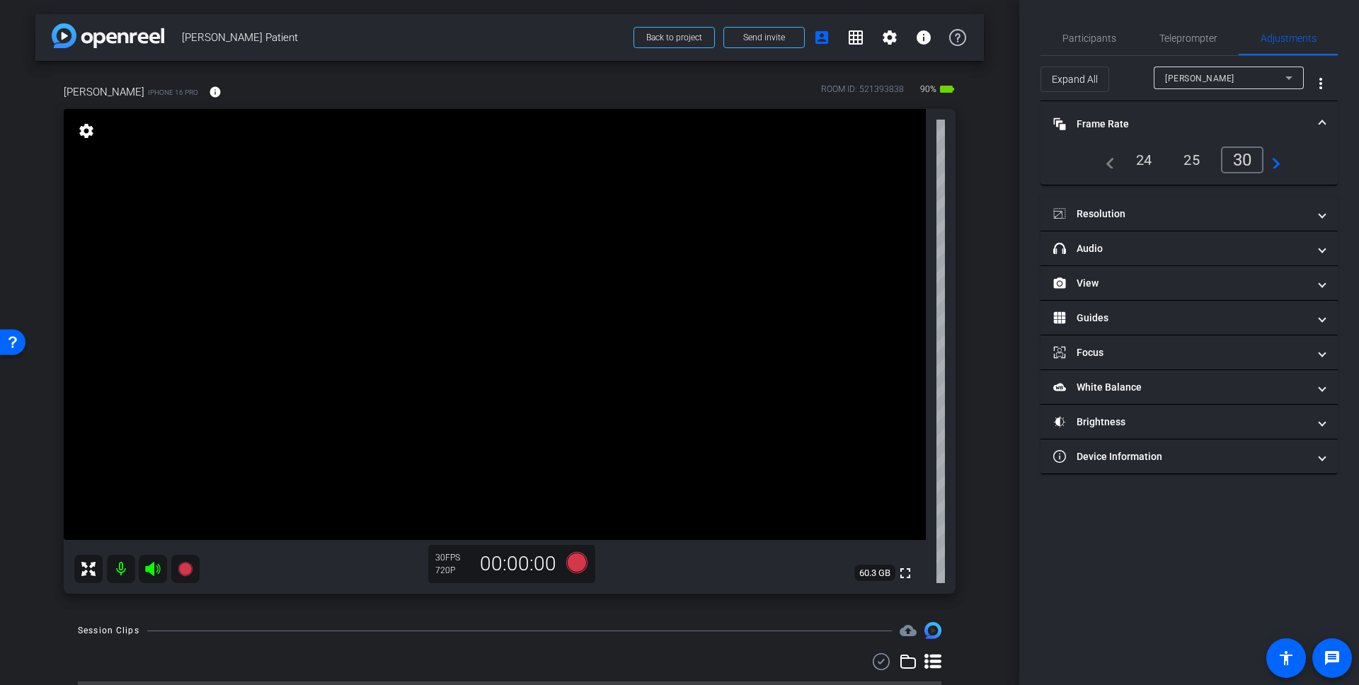
click at [1146, 160] on div "24" at bounding box center [1144, 160] width 38 height 24
click at [1111, 211] on mat-panel-title "Resolution" at bounding box center [1180, 214] width 255 height 15
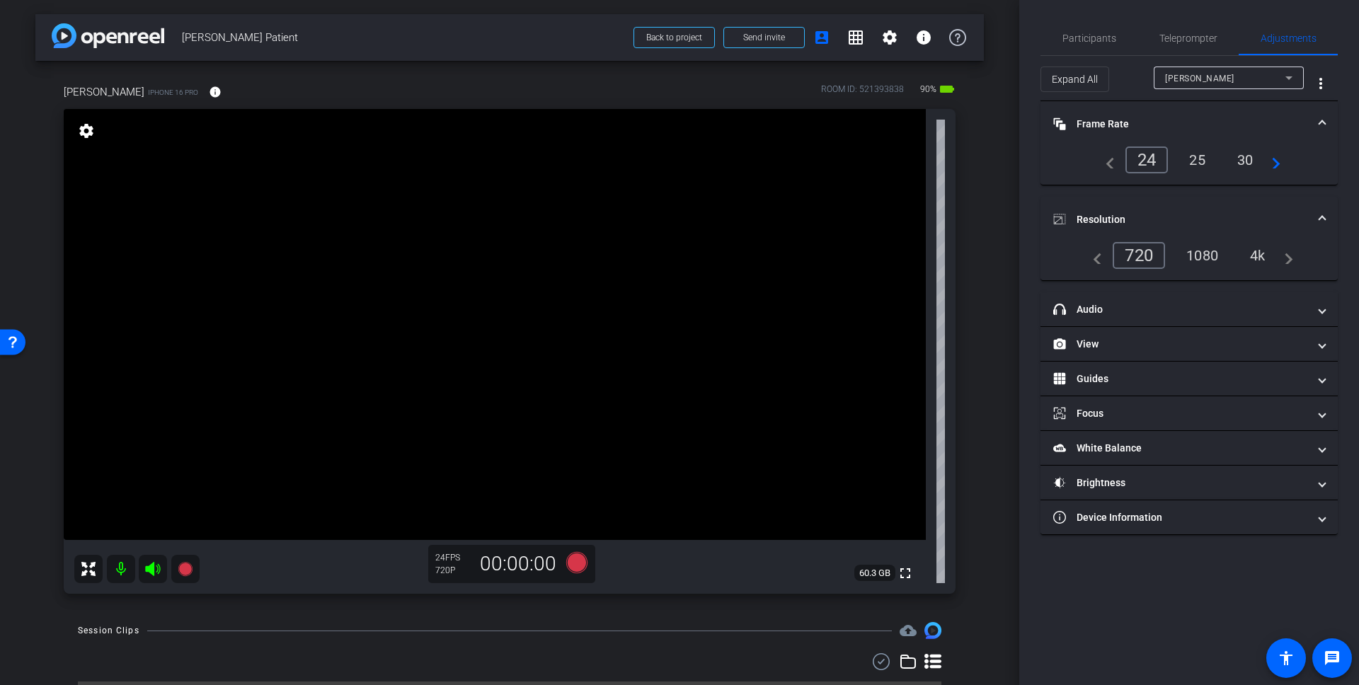
click at [1254, 252] on div "4k" at bounding box center [1257, 255] width 37 height 24
click at [1099, 343] on mat-panel-title "View" at bounding box center [1180, 344] width 255 height 15
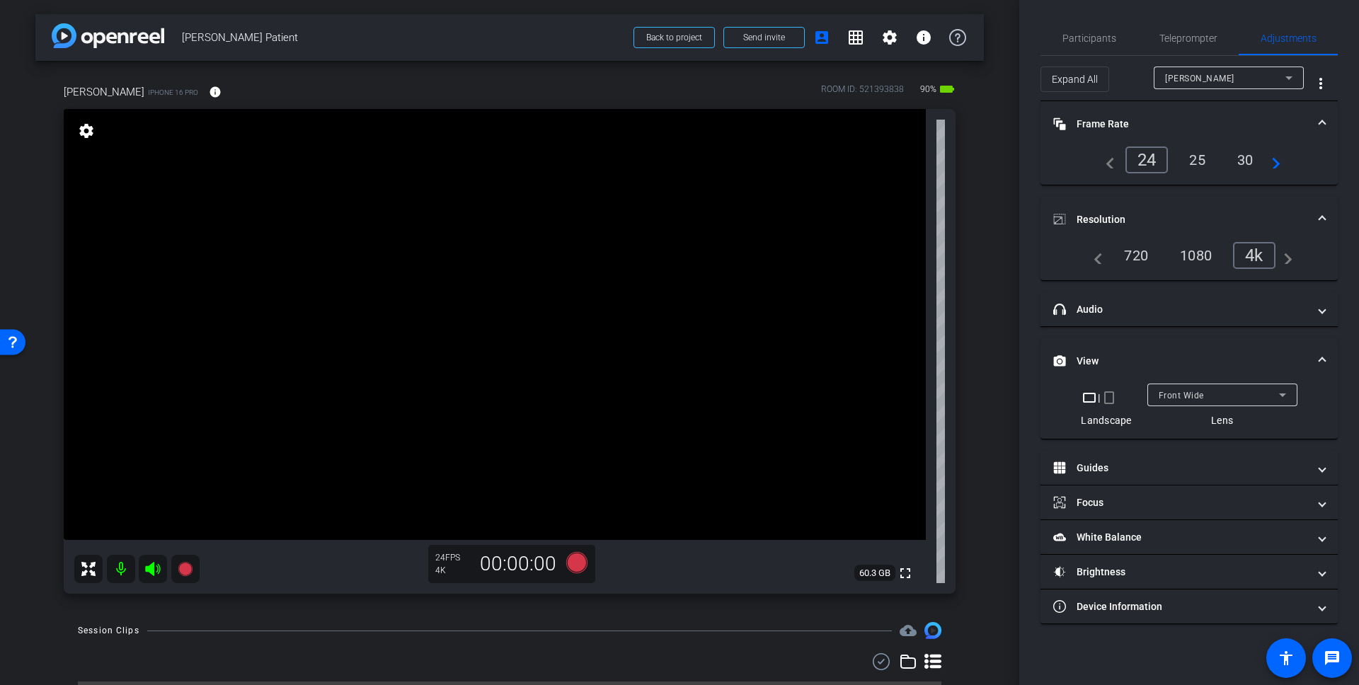
click at [1112, 401] on mat-icon "crop_portrait" at bounding box center [1109, 397] width 17 height 17
click at [981, 193] on div "Kristin iPhone 16 Pro info ROOM ID: 521393838 90% battery_std fullscreen settin…" at bounding box center [509, 336] width 948 height 551
click at [1082, 36] on span "Participants" at bounding box center [1089, 38] width 54 height 10
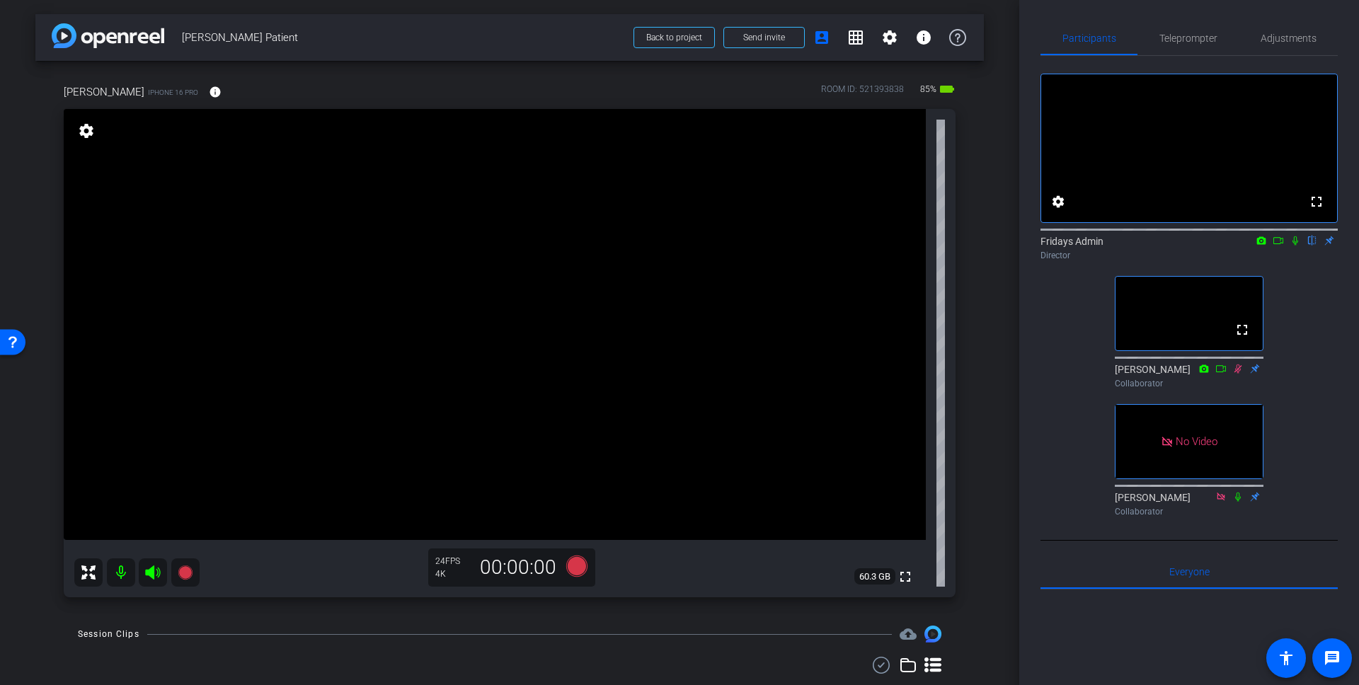
click at [1238, 373] on icon at bounding box center [1238, 368] width 8 height 9
click at [1301, 374] on div "fullscreen settings Fridays Admin flip Director fullscreen Perry Collaborator N…" at bounding box center [1188, 289] width 297 height 466
click at [1278, 36] on span "Adjustments" at bounding box center [1289, 38] width 56 height 10
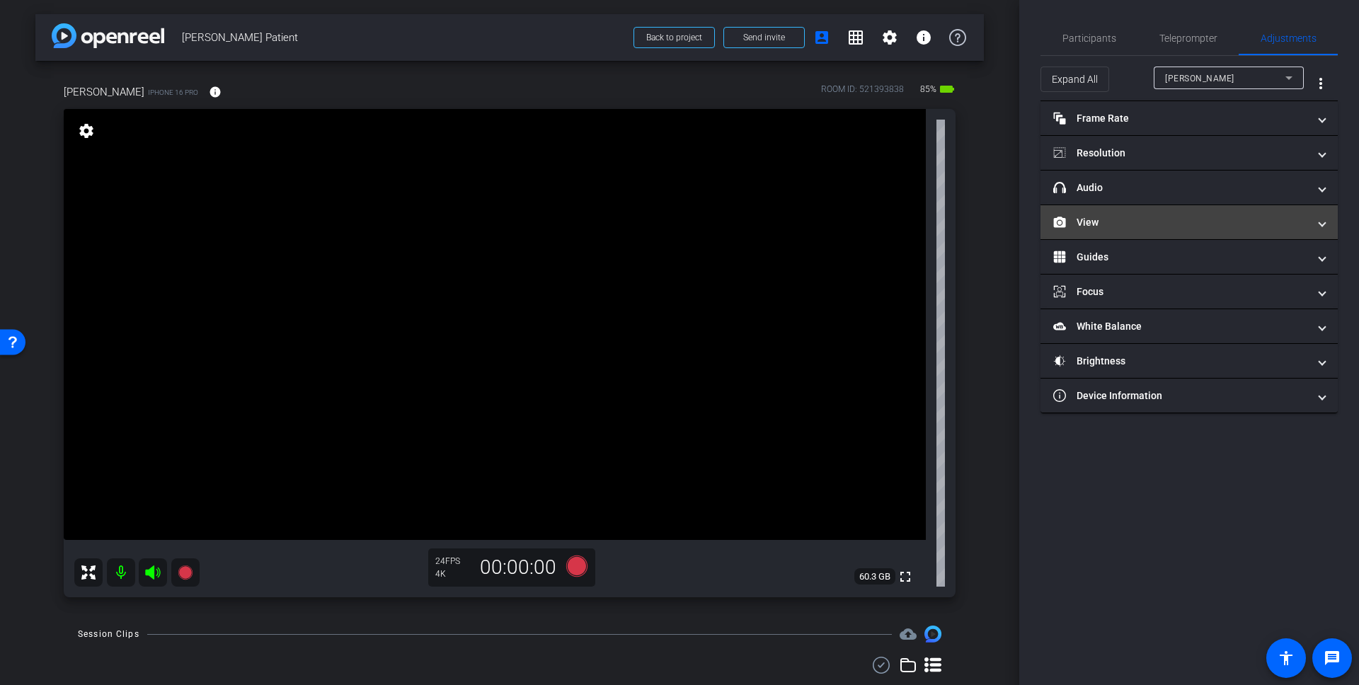
click at [1099, 216] on mat-panel-title "View" at bounding box center [1180, 222] width 255 height 15
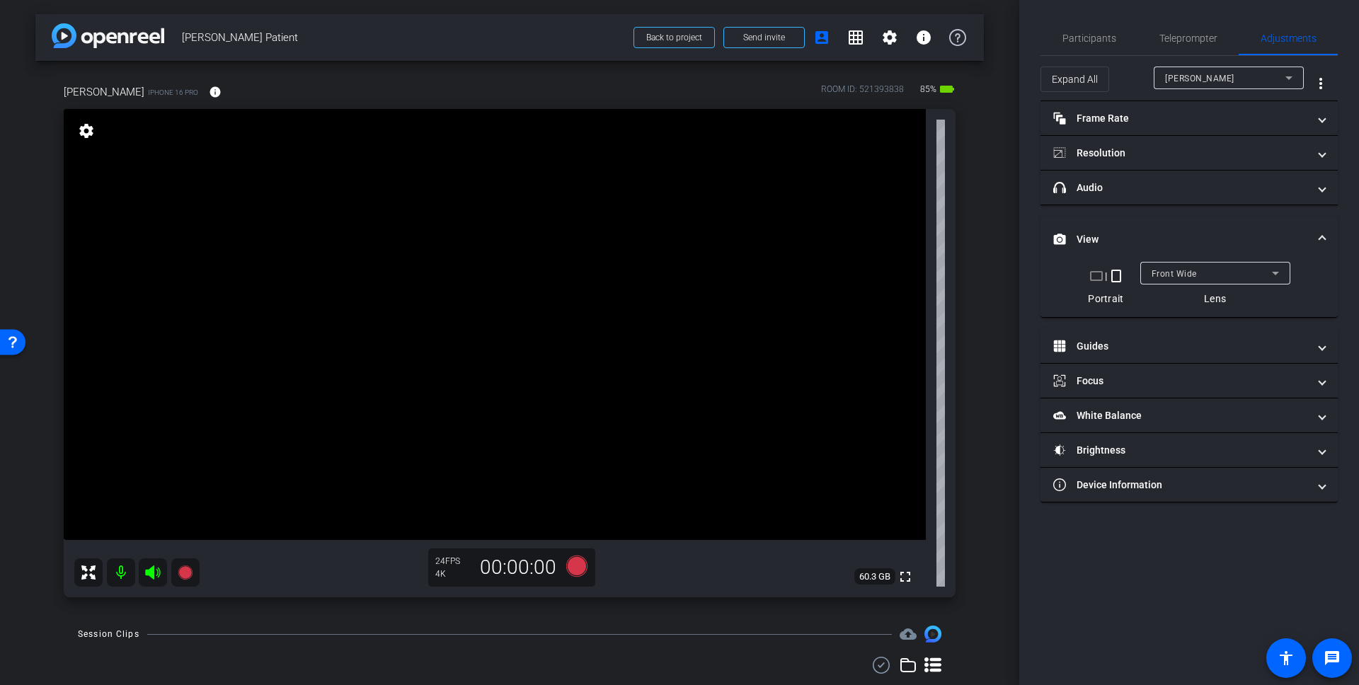
click at [1092, 277] on mat-icon "crop_landscape" at bounding box center [1096, 276] width 17 height 17
click at [1284, 41] on span "Adjustments" at bounding box center [1289, 38] width 56 height 10
click at [1086, 478] on mat-panel-title "Device Information" at bounding box center [1180, 485] width 255 height 15
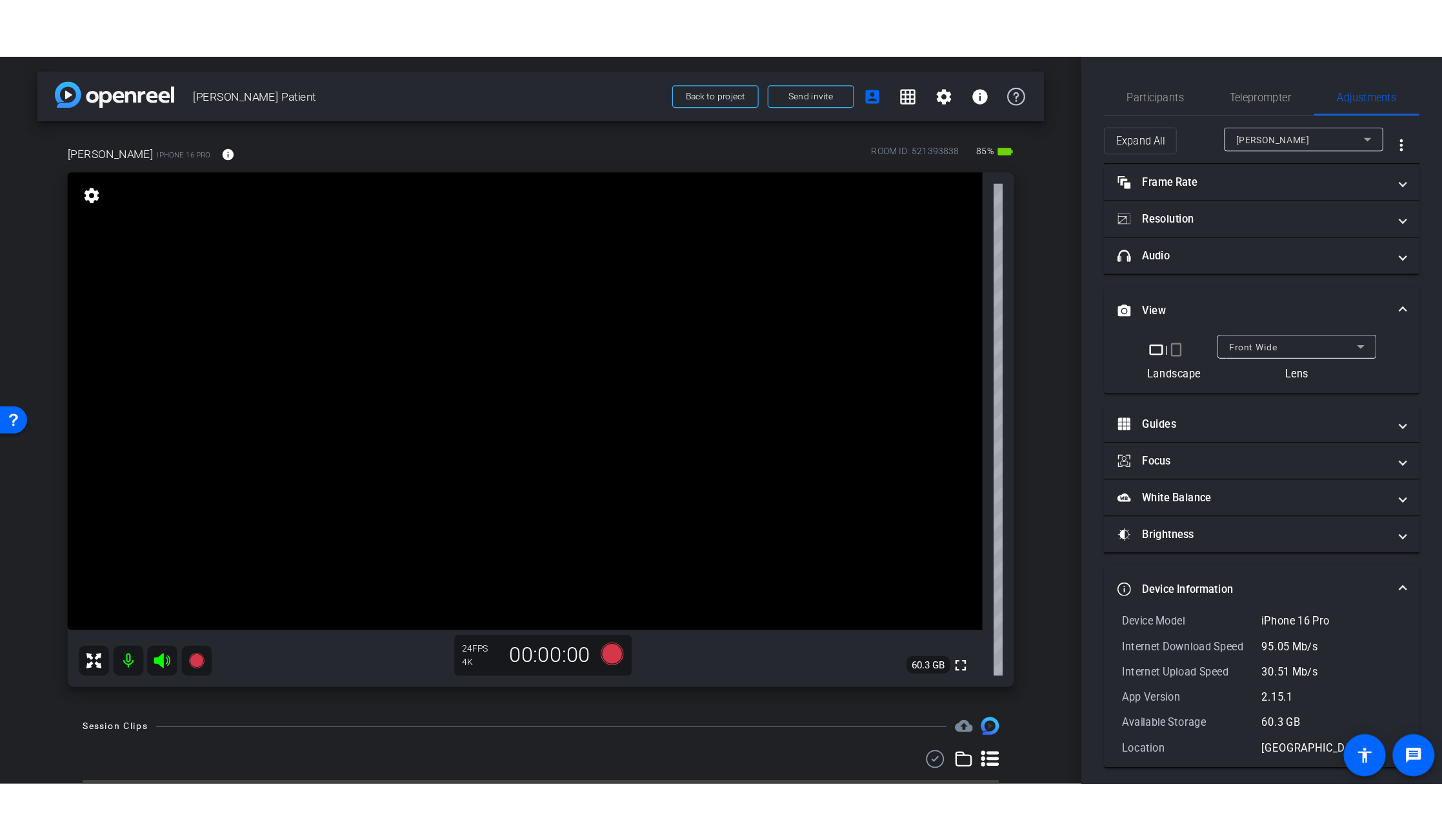
scroll to position [5, 0]
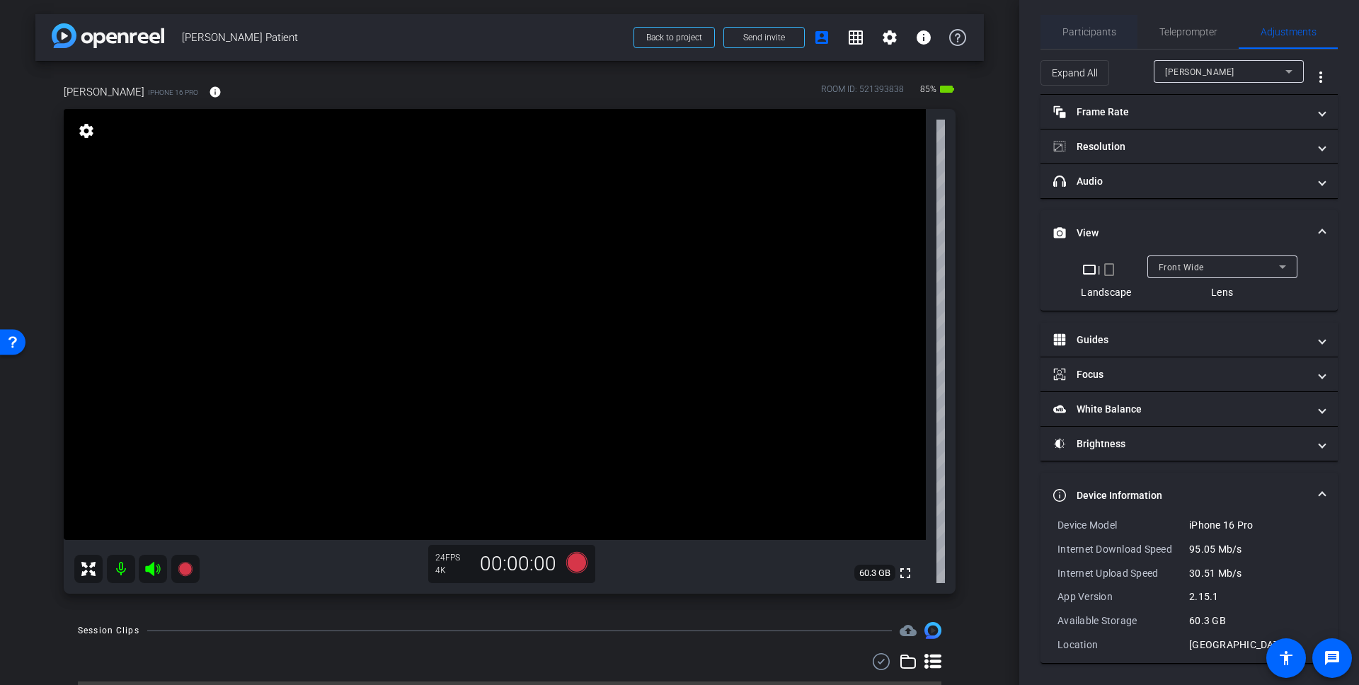
click at [1097, 31] on span "Participants" at bounding box center [1089, 32] width 54 height 10
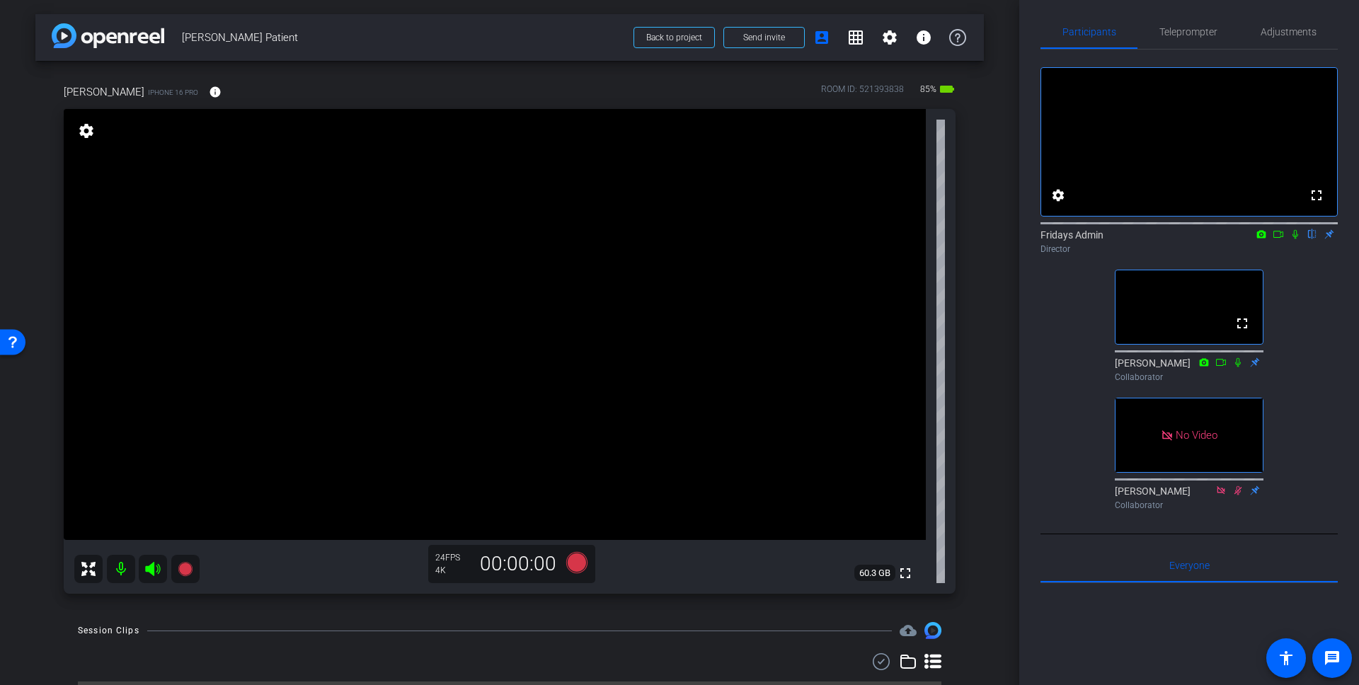
click at [1278, 239] on icon at bounding box center [1278, 234] width 11 height 10
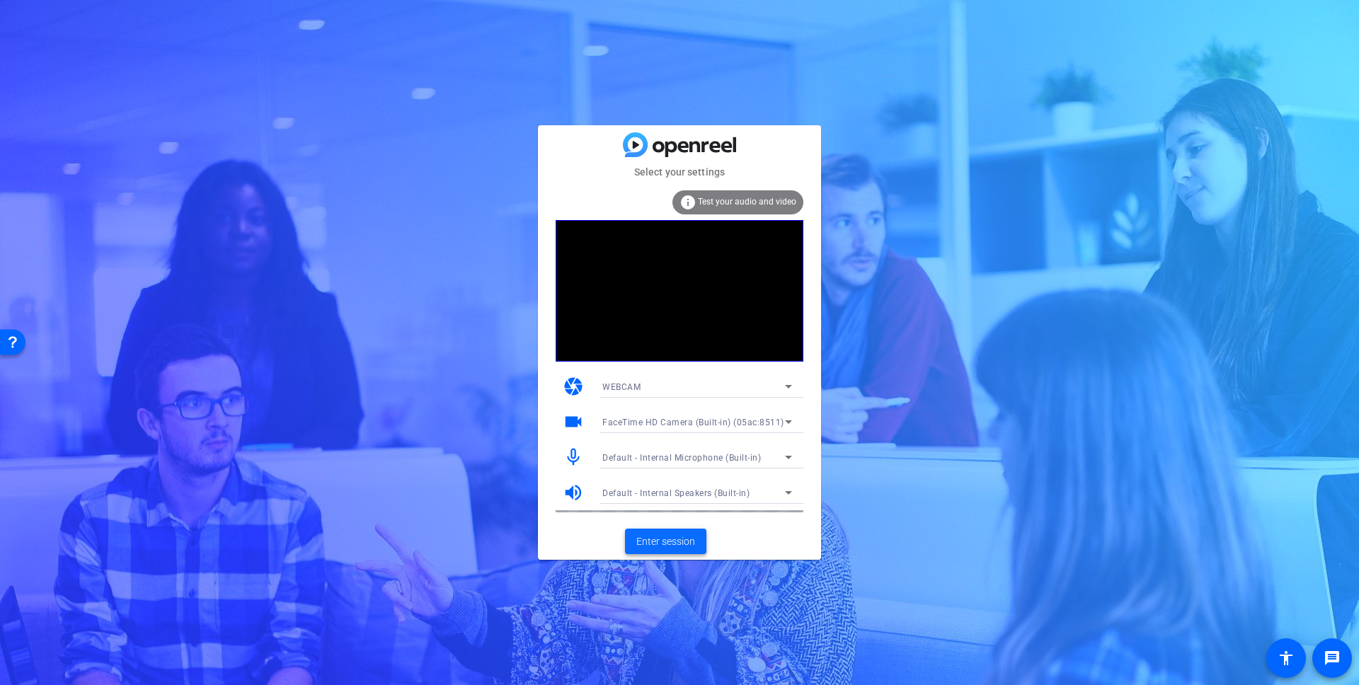
click at [675, 540] on span "Enter session" at bounding box center [665, 541] width 59 height 15
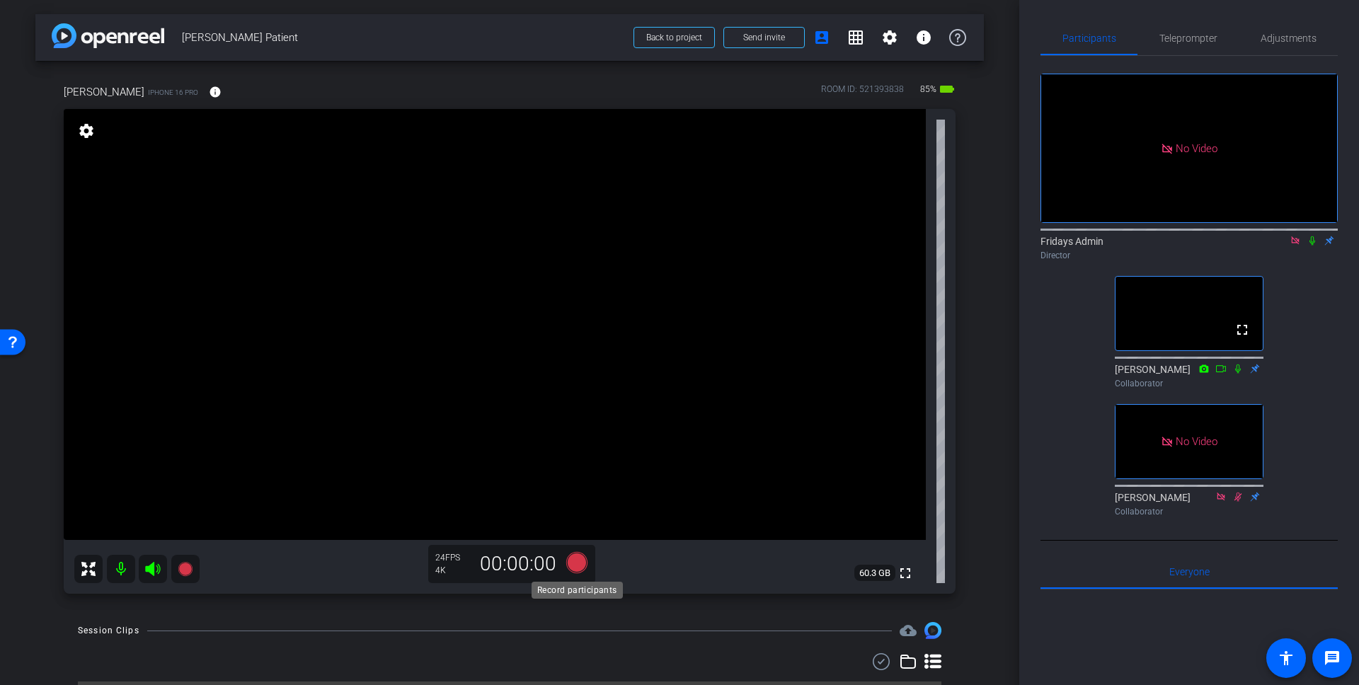
click at [578, 570] on icon at bounding box center [576, 562] width 21 height 21
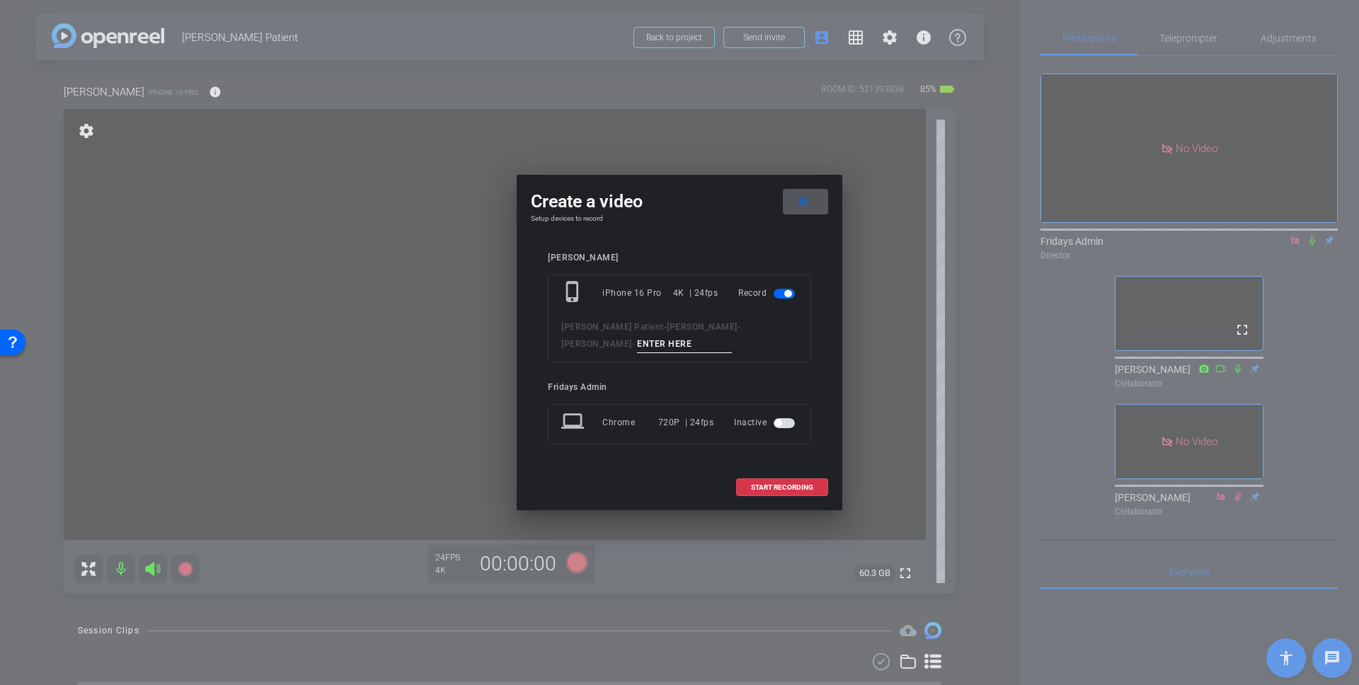
click at [637, 343] on input at bounding box center [684, 344] width 95 height 18
type input "Kristen FOG006"
click at [786, 486] on span "START RECORDING" at bounding box center [782, 487] width 62 height 7
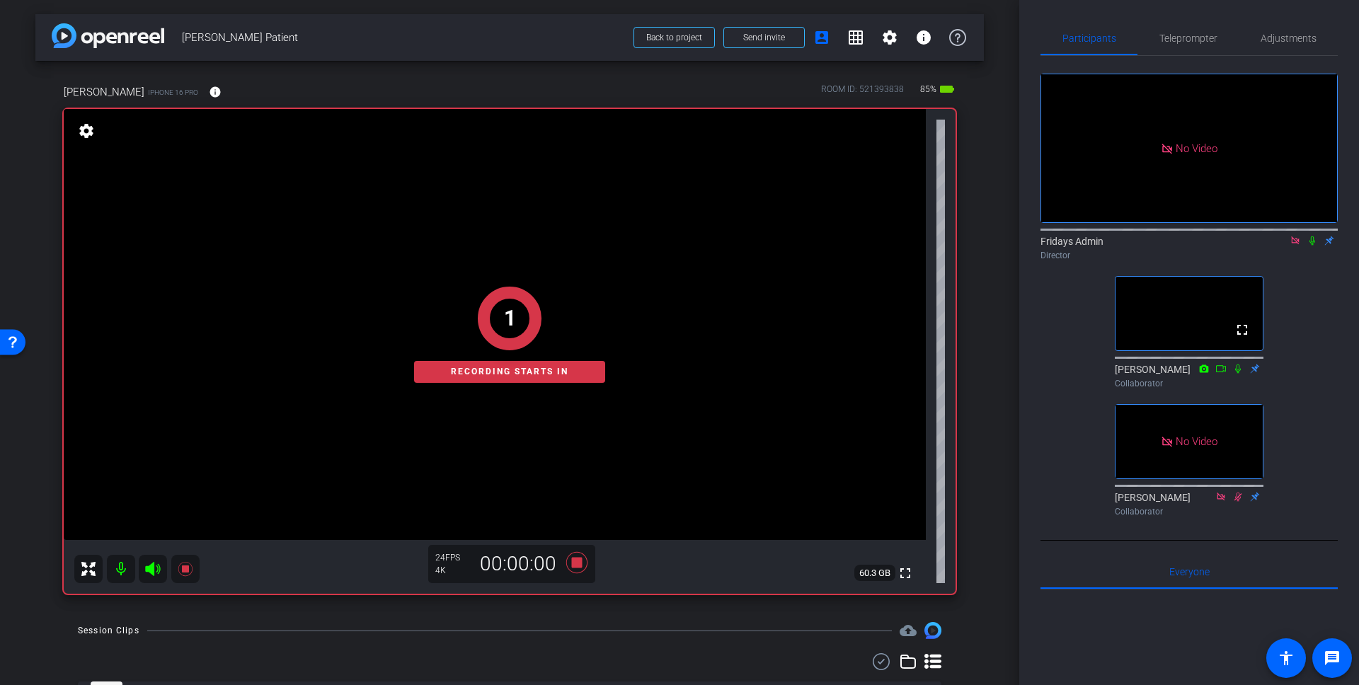
click at [1309, 246] on icon at bounding box center [1312, 241] width 11 height 10
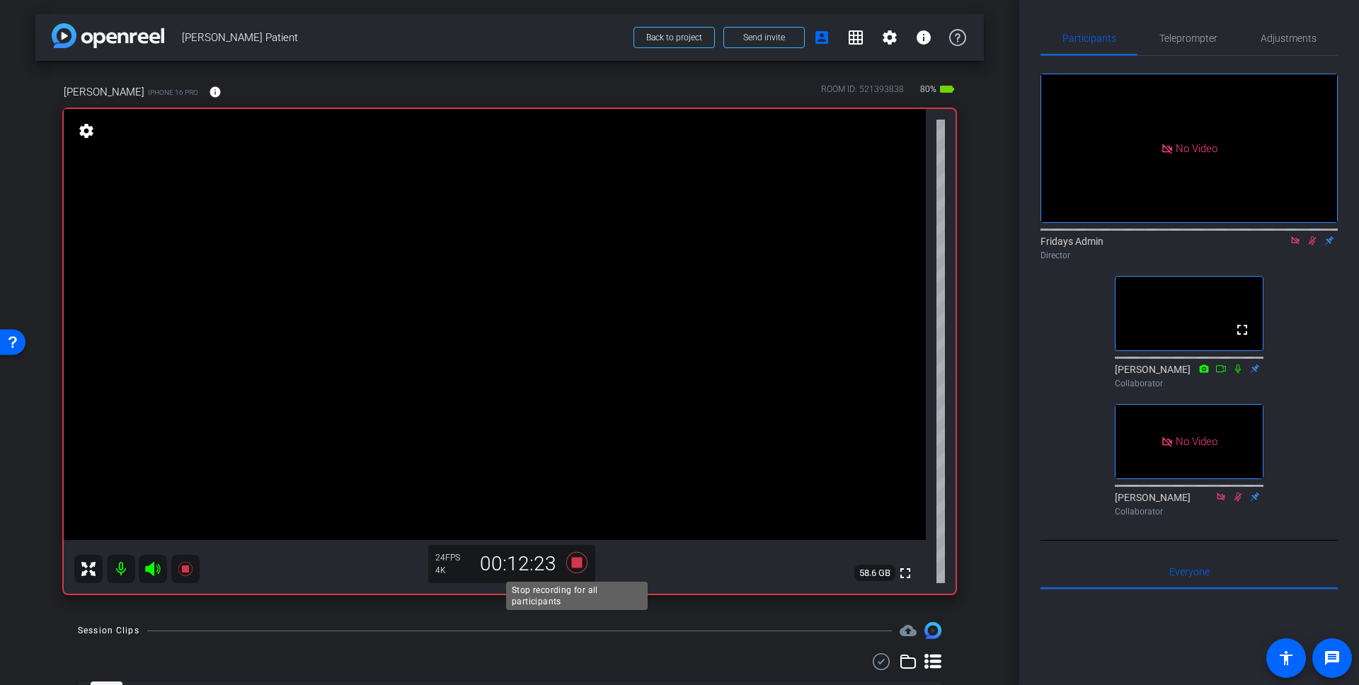
click at [578, 564] on icon at bounding box center [576, 562] width 21 height 21
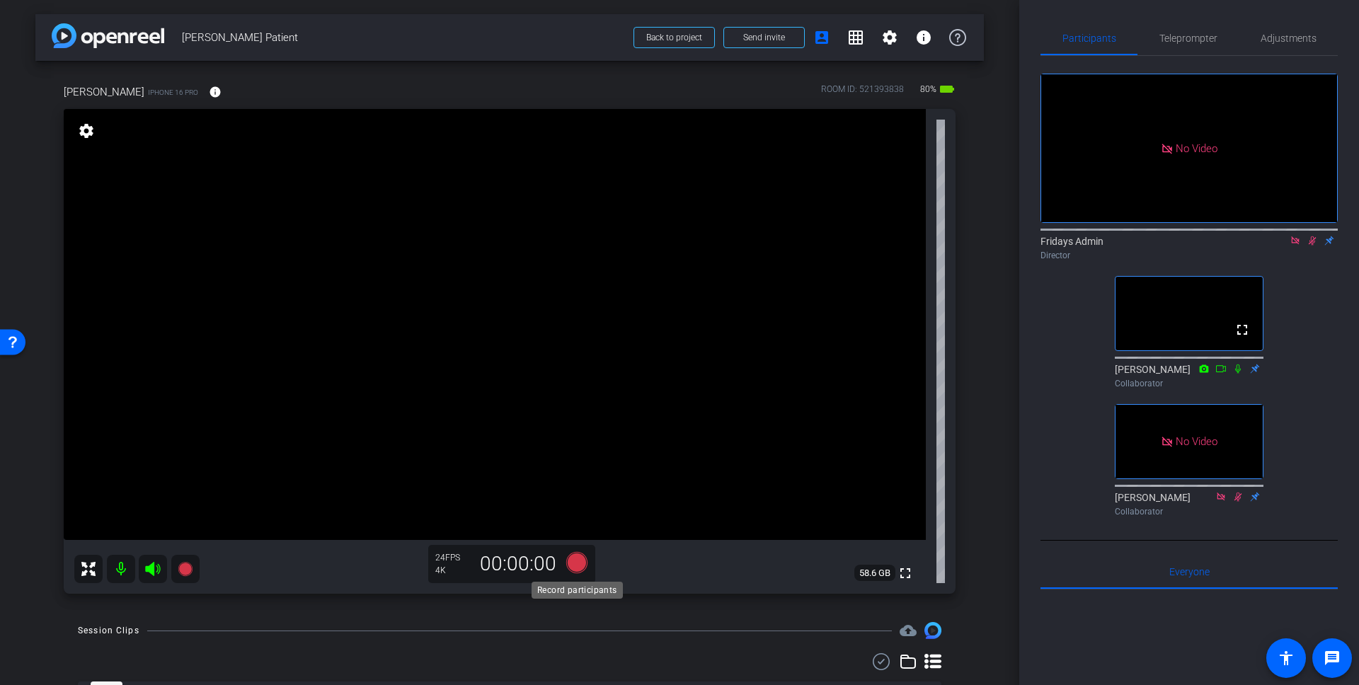
click at [577, 561] on icon at bounding box center [576, 562] width 21 height 21
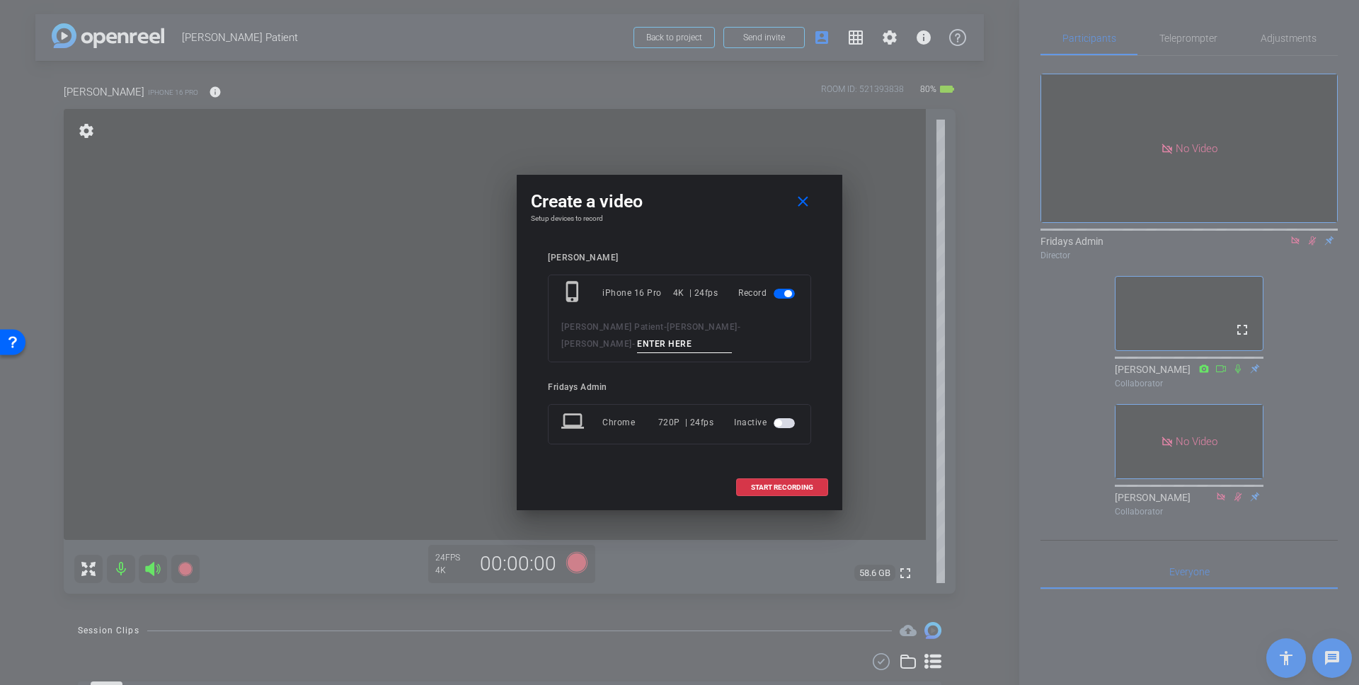
click at [637, 343] on input at bounding box center [684, 344] width 95 height 18
type input "tk2"
click at [781, 484] on span "START RECORDING" at bounding box center [782, 487] width 62 height 7
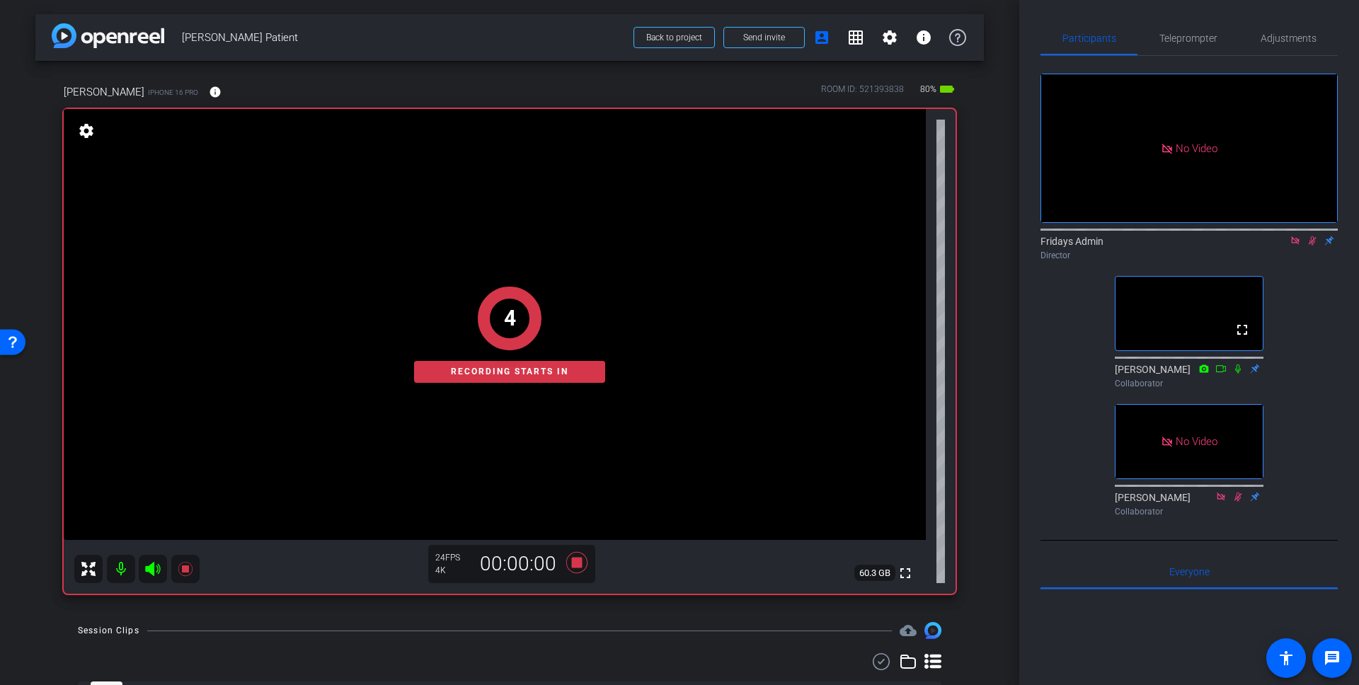
click at [1308, 246] on icon at bounding box center [1312, 241] width 11 height 10
click at [1314, 246] on icon at bounding box center [1312, 241] width 11 height 10
click at [1309, 246] on icon at bounding box center [1312, 241] width 11 height 10
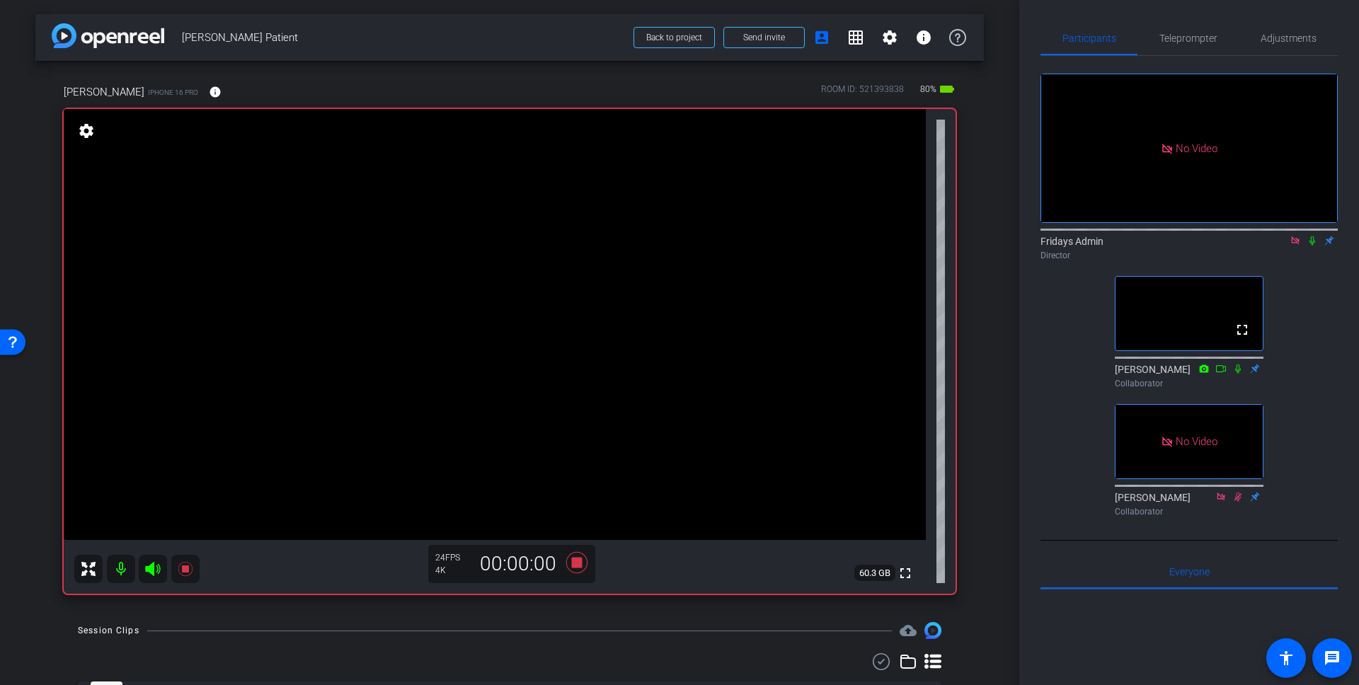
click at [1314, 246] on icon at bounding box center [1312, 241] width 11 height 10
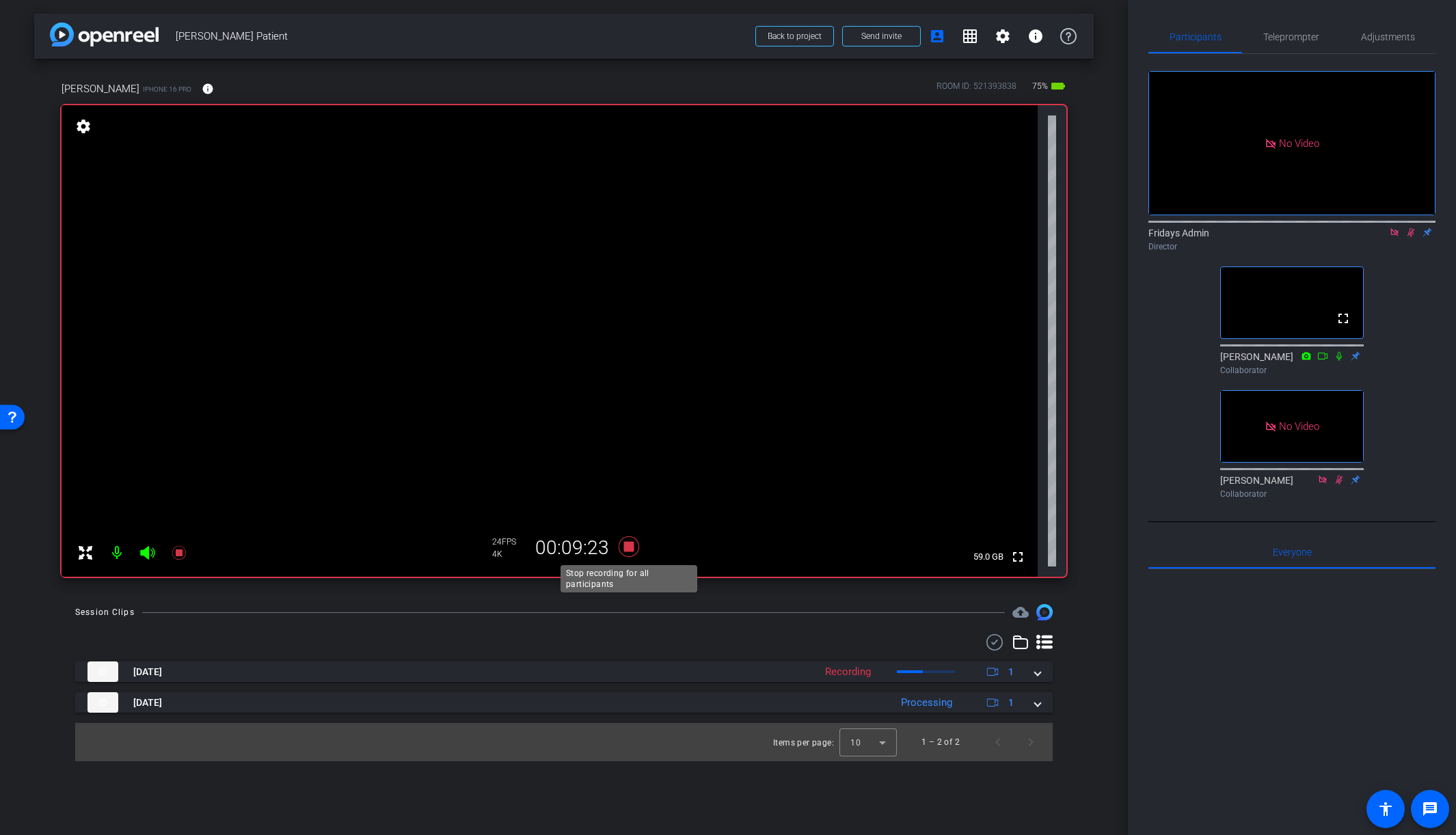
click at [629, 548] on icon at bounding box center [629, 546] width 20 height 20
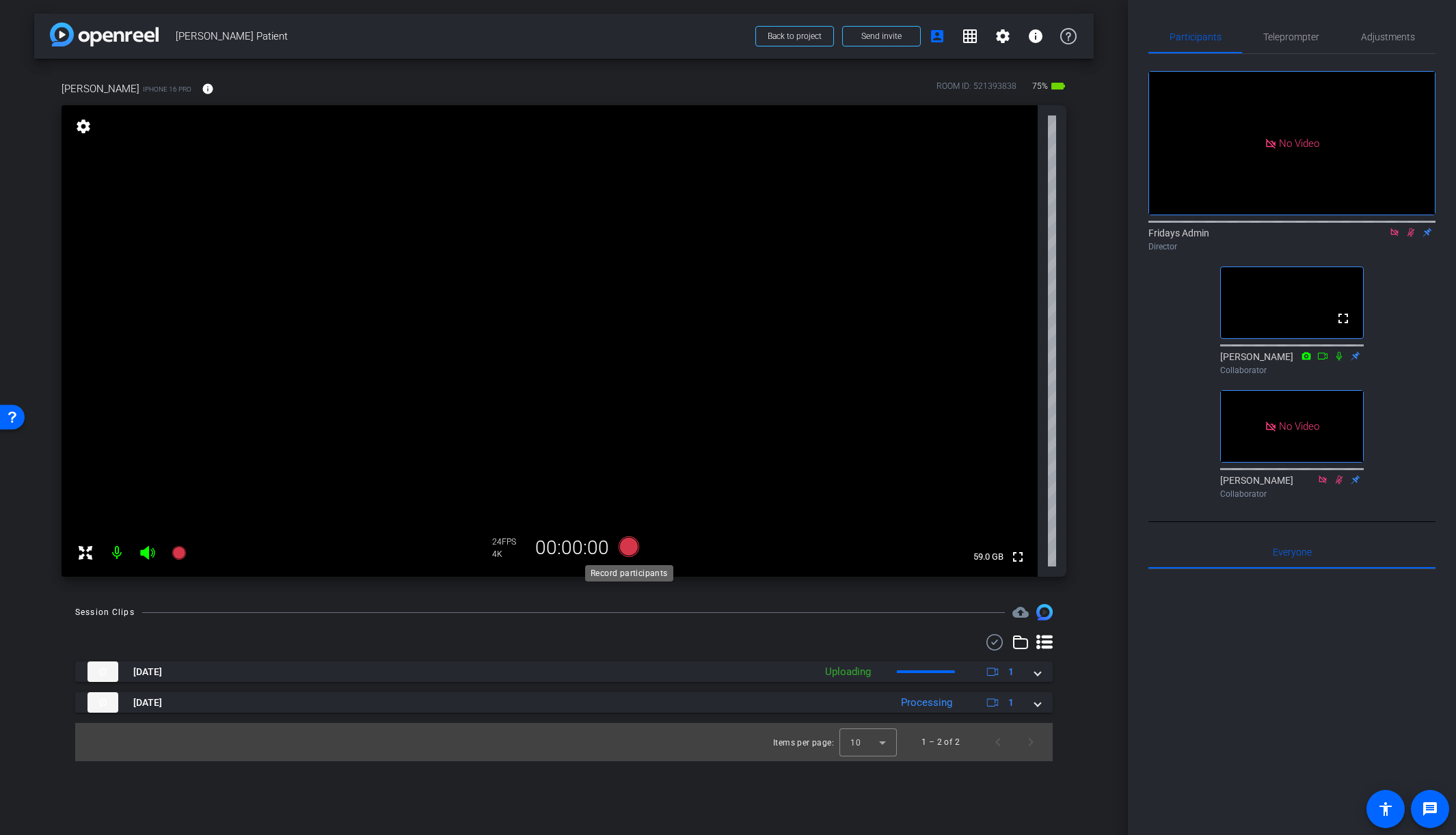
click at [630, 549] on icon at bounding box center [629, 546] width 20 height 20
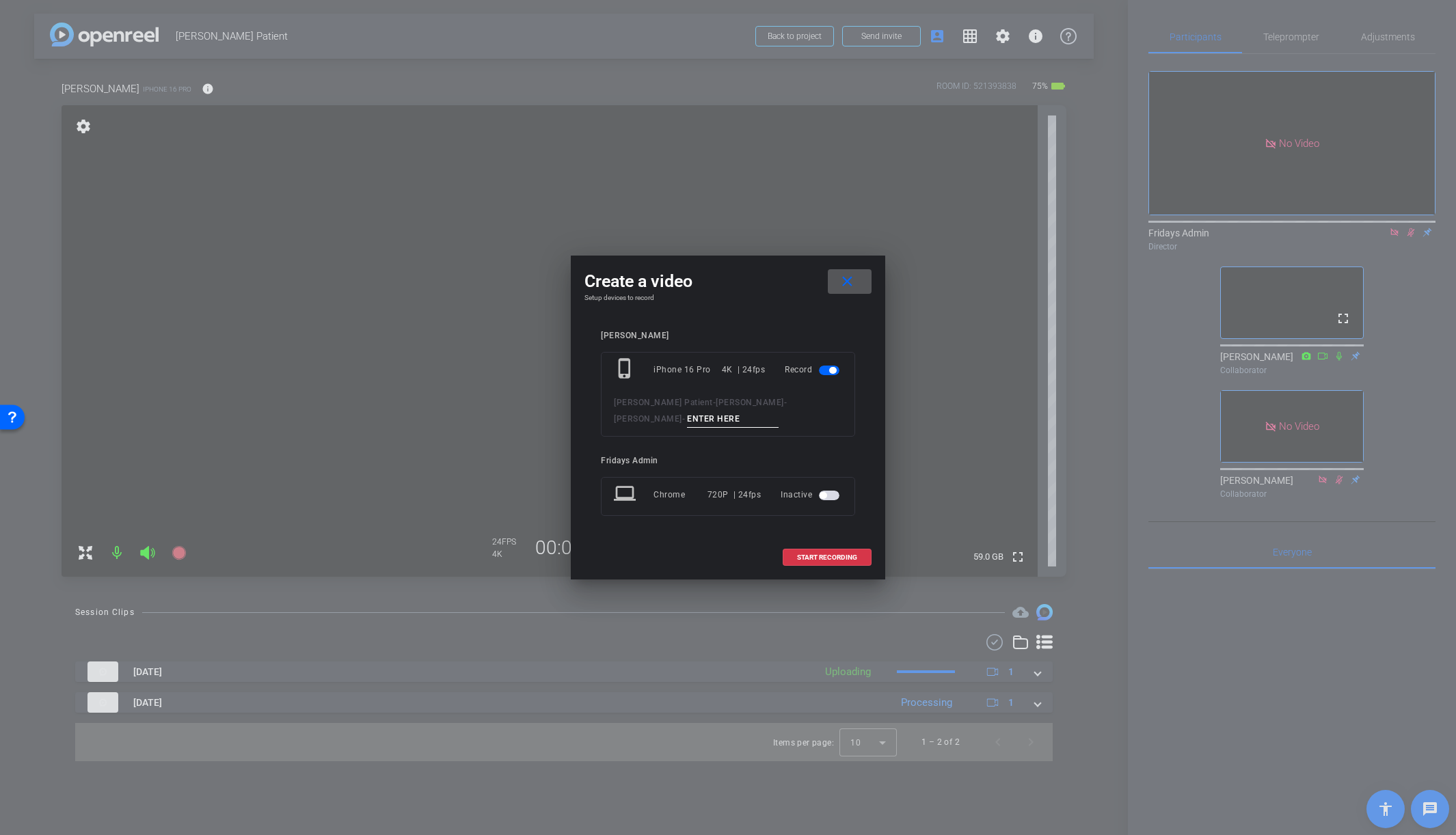
click at [686, 417] on input at bounding box center [732, 419] width 92 height 17
type input "tk3"
click at [832, 558] on span "START RECORDING" at bounding box center [826, 557] width 60 height 7
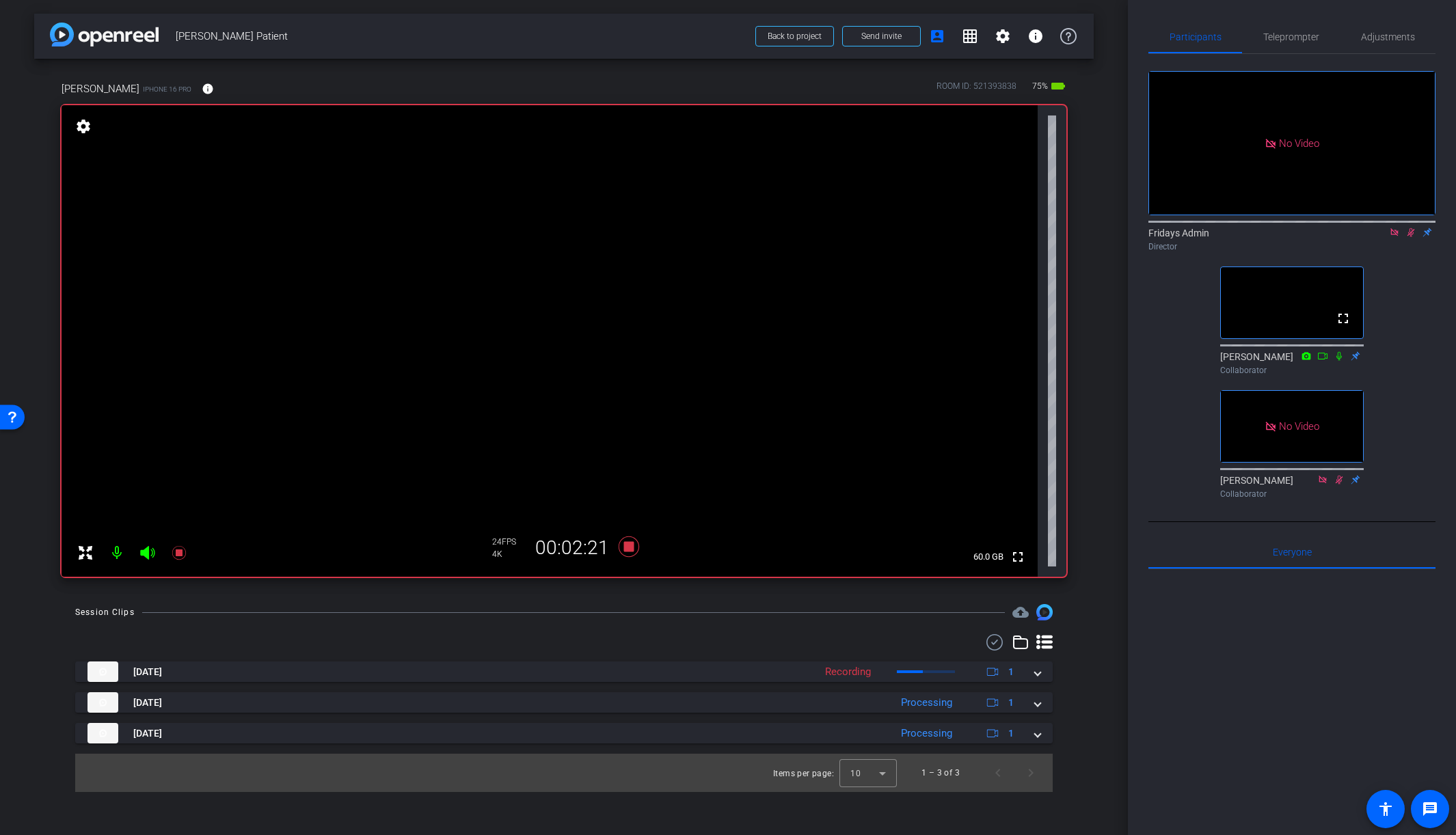
click at [1311, 237] on icon at bounding box center [1410, 233] width 11 height 10
click at [1311, 237] on icon at bounding box center [1411, 232] width 6 height 9
click at [631, 550] on icon at bounding box center [629, 546] width 20 height 20
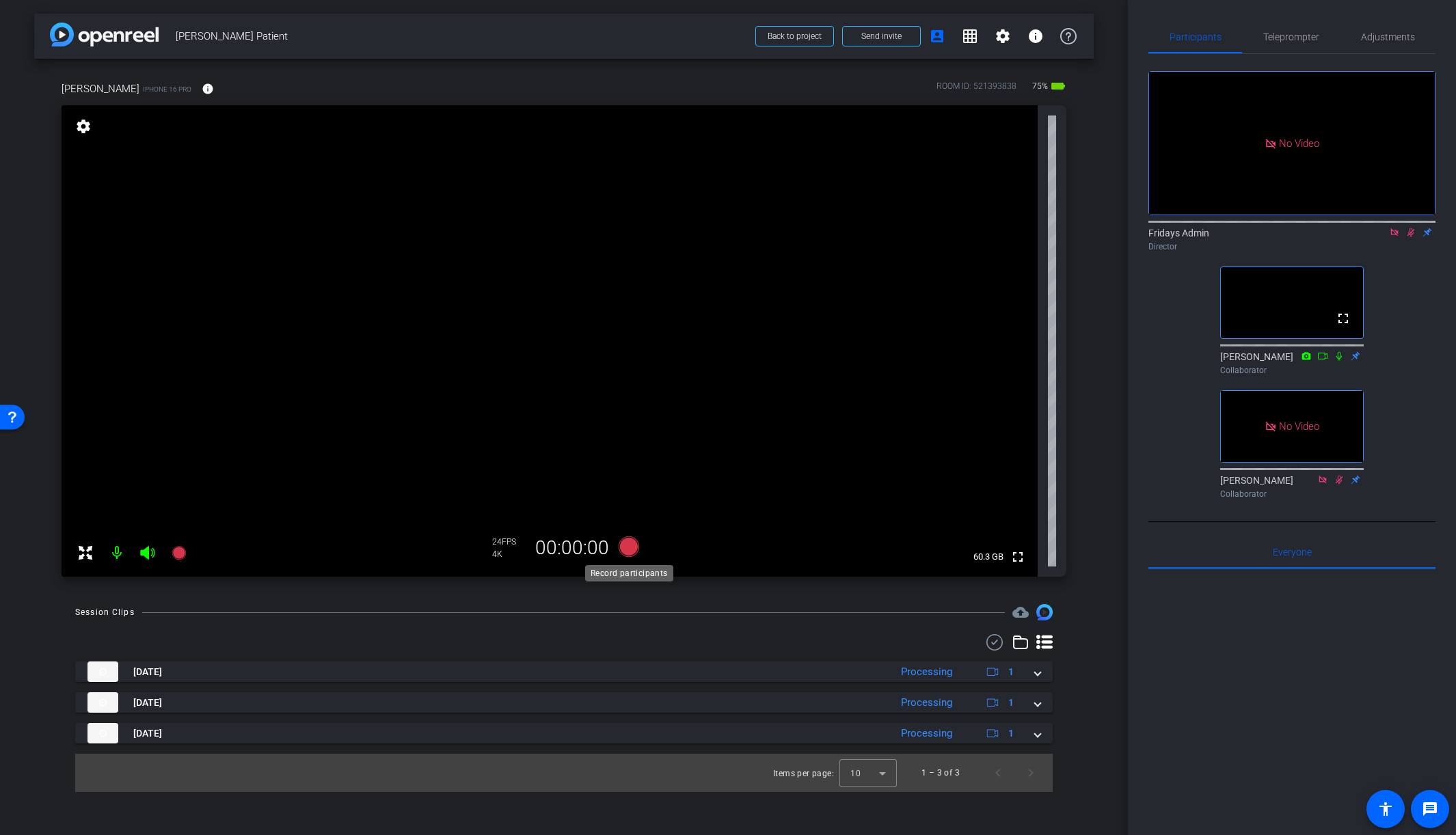
click at [625, 547] on icon at bounding box center [629, 546] width 20 height 20
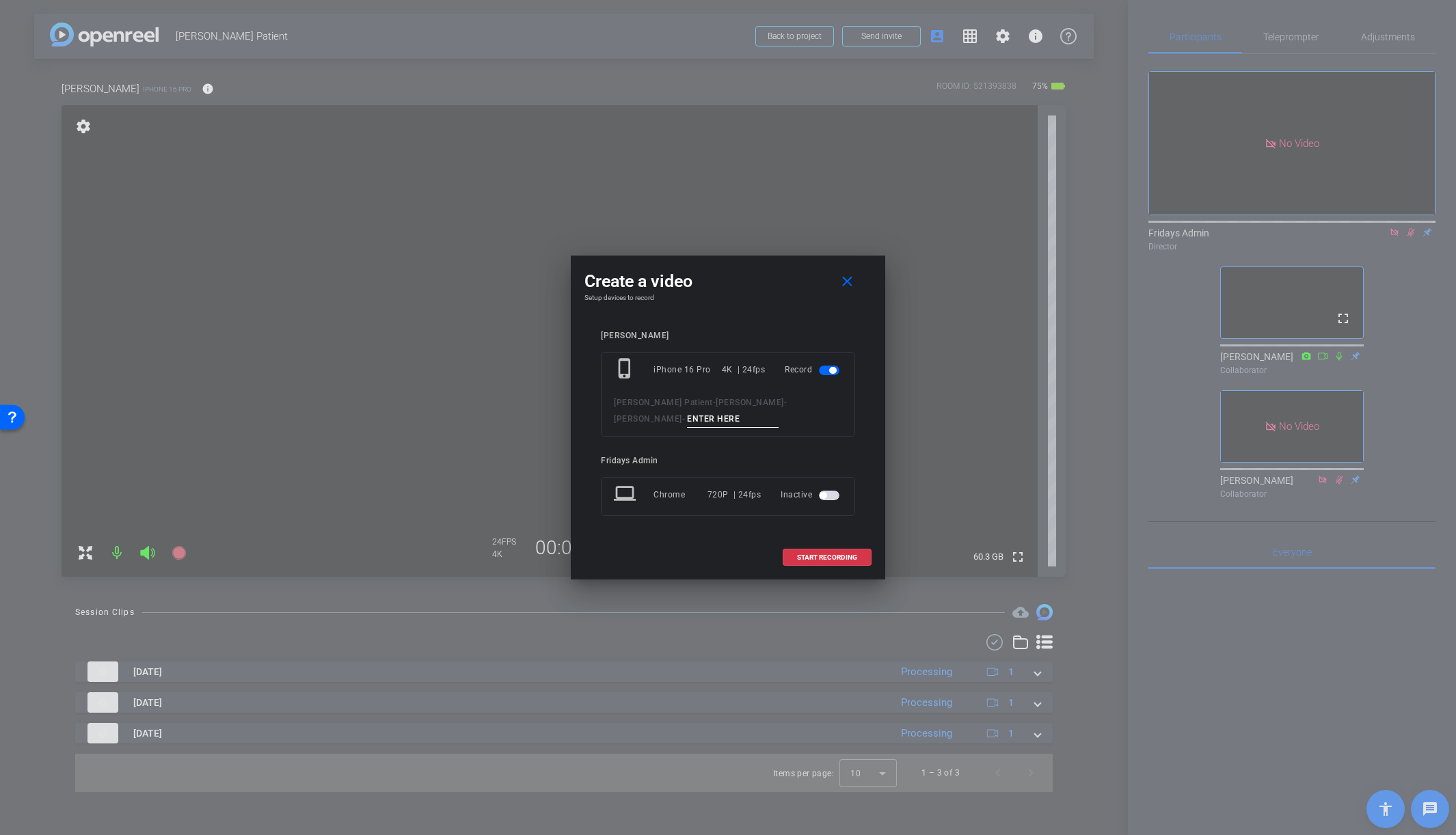
click at [686, 415] on input at bounding box center [732, 419] width 92 height 17
type input "tk4"
click at [834, 558] on span "START RECORDING" at bounding box center [826, 557] width 60 height 7
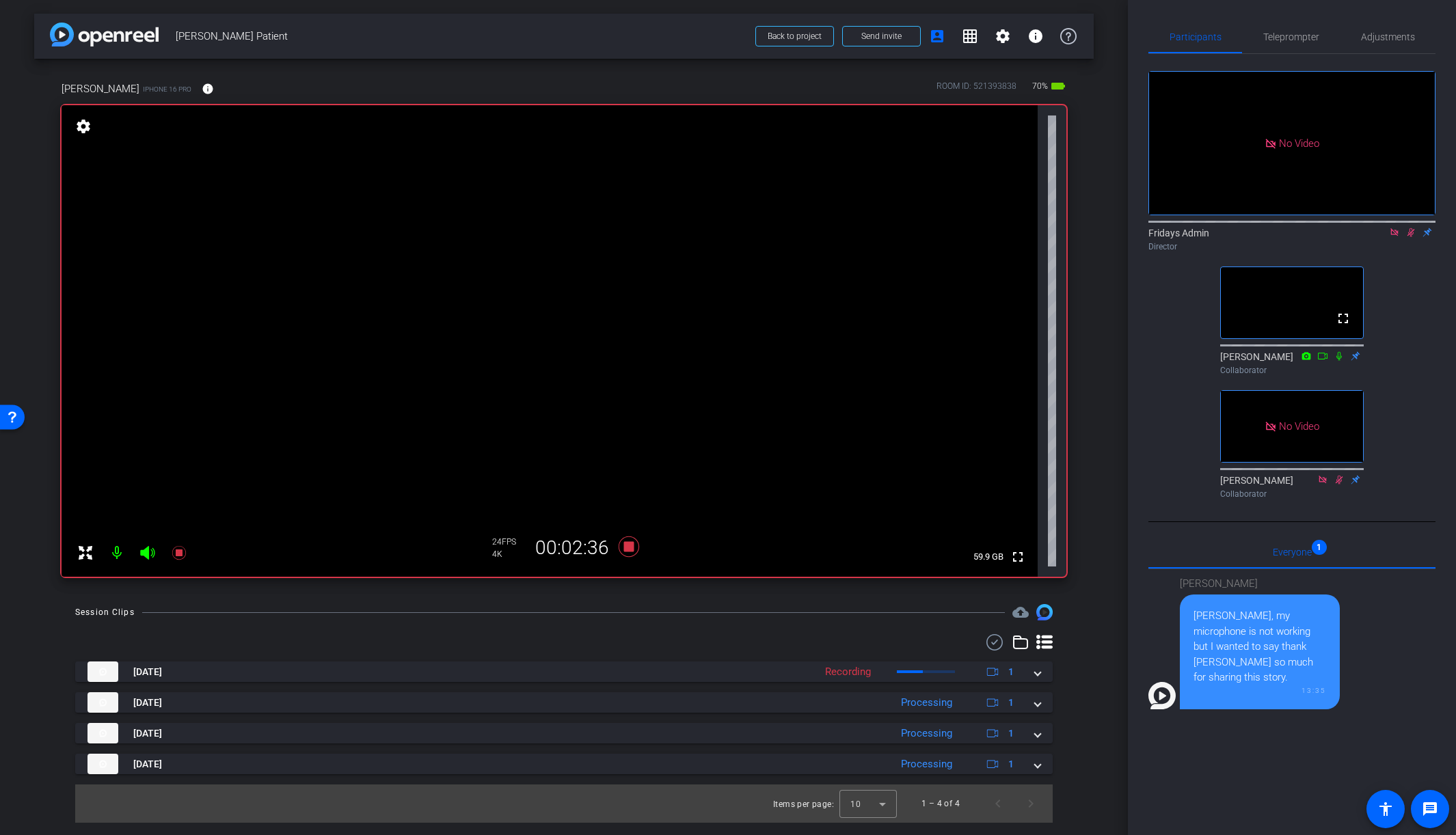
click at [1311, 237] on icon at bounding box center [1410, 233] width 11 height 10
click at [630, 549] on icon at bounding box center [629, 546] width 20 height 20
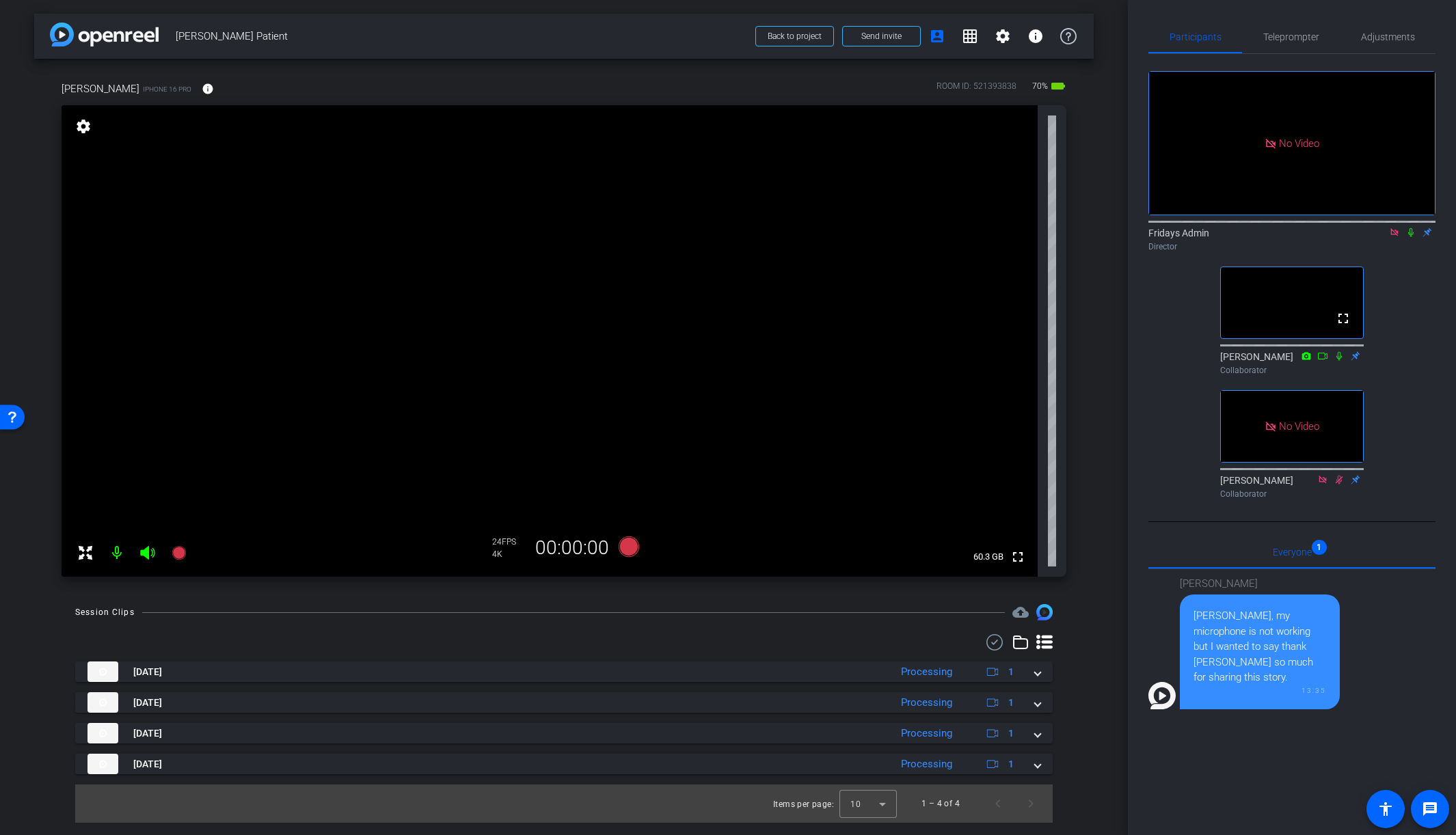
click at [1311, 237] on icon at bounding box center [1393, 233] width 11 height 10
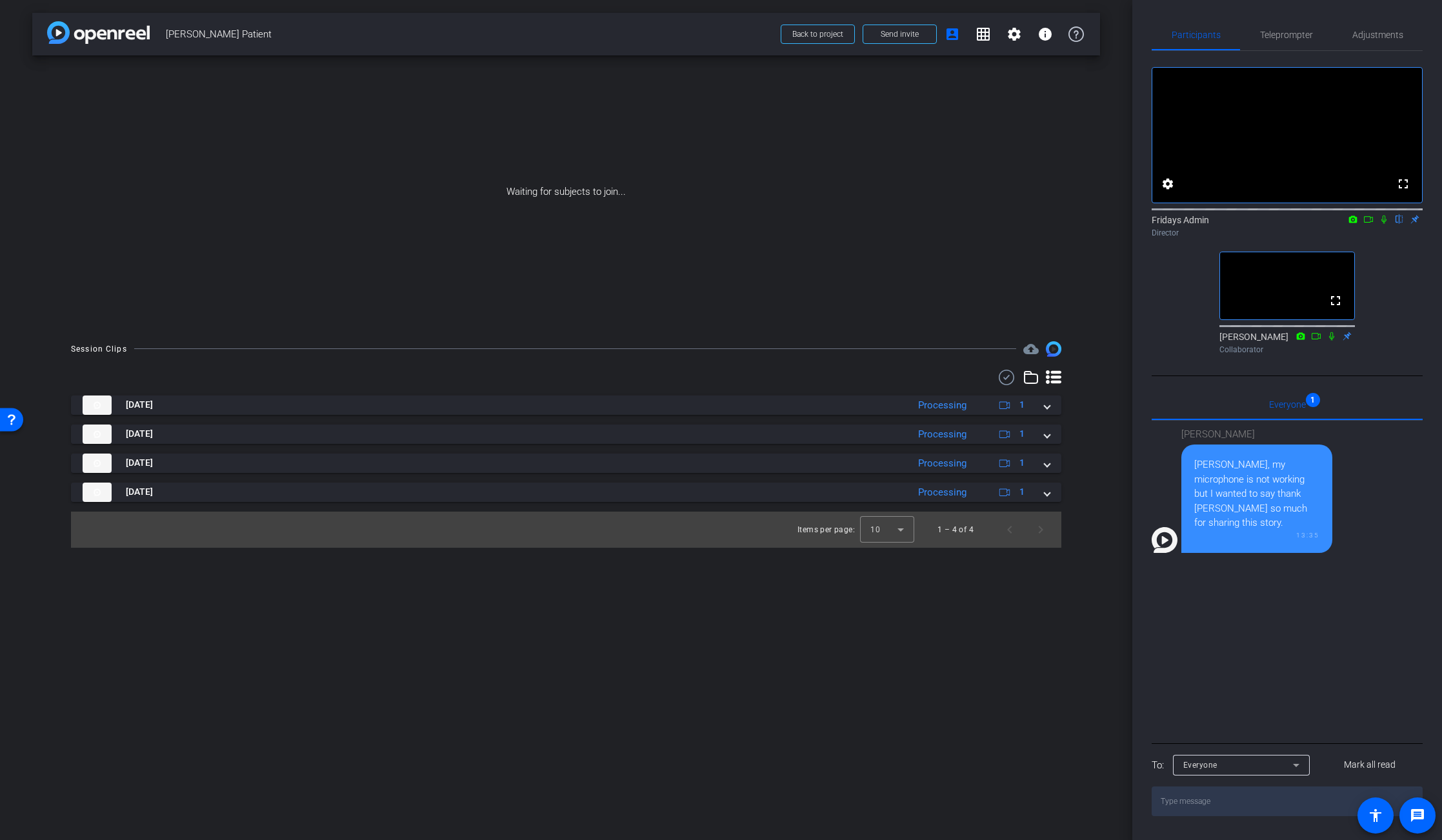
click at [1238, 222] on icon at bounding box center [1353, 219] width 8 height 7
click at [1238, 317] on span "Brio 500 (046d:0943)" at bounding box center [1230, 317] width 79 height 9
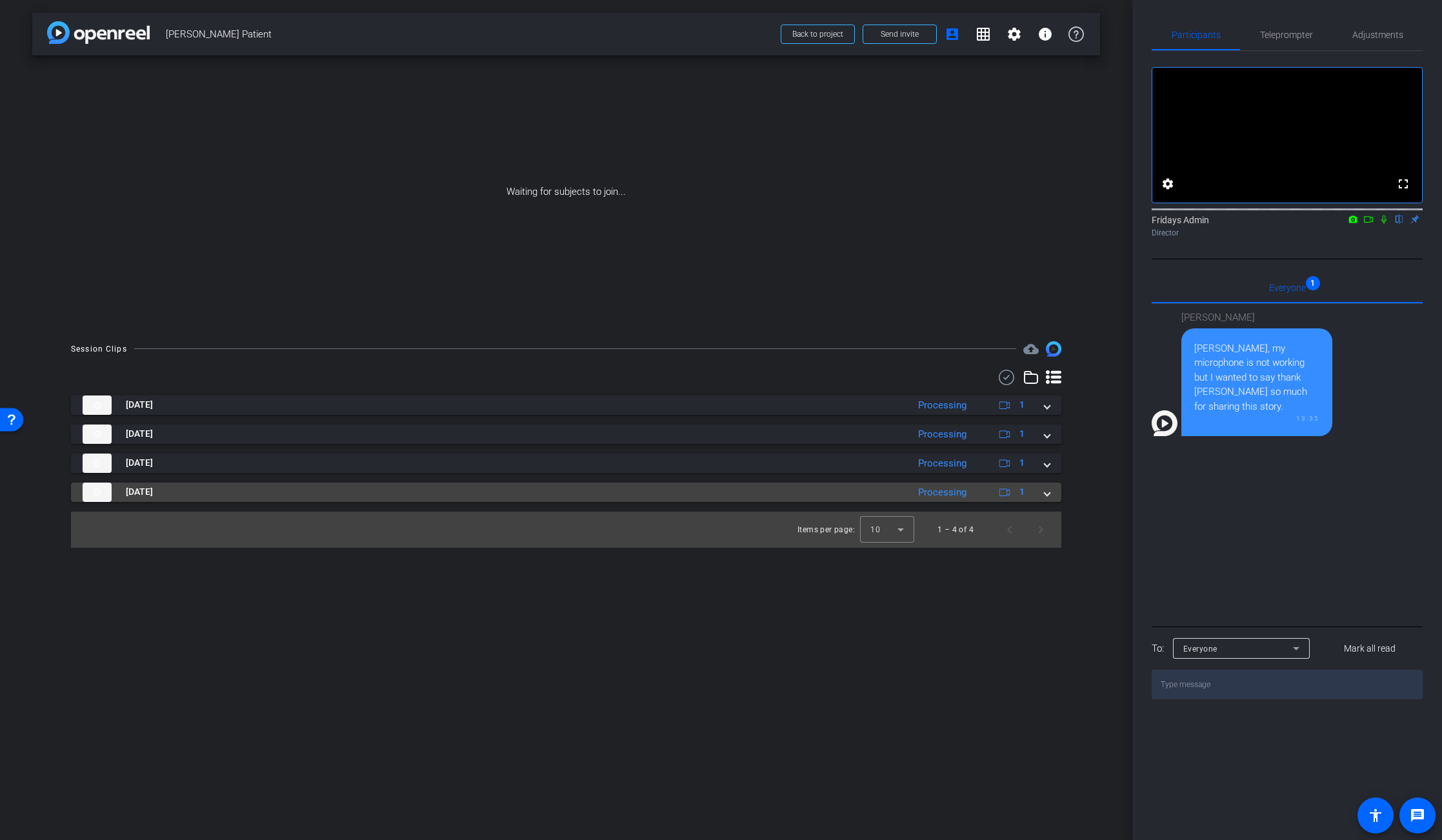
click at [1045, 493] on span at bounding box center [1047, 491] width 5 height 14
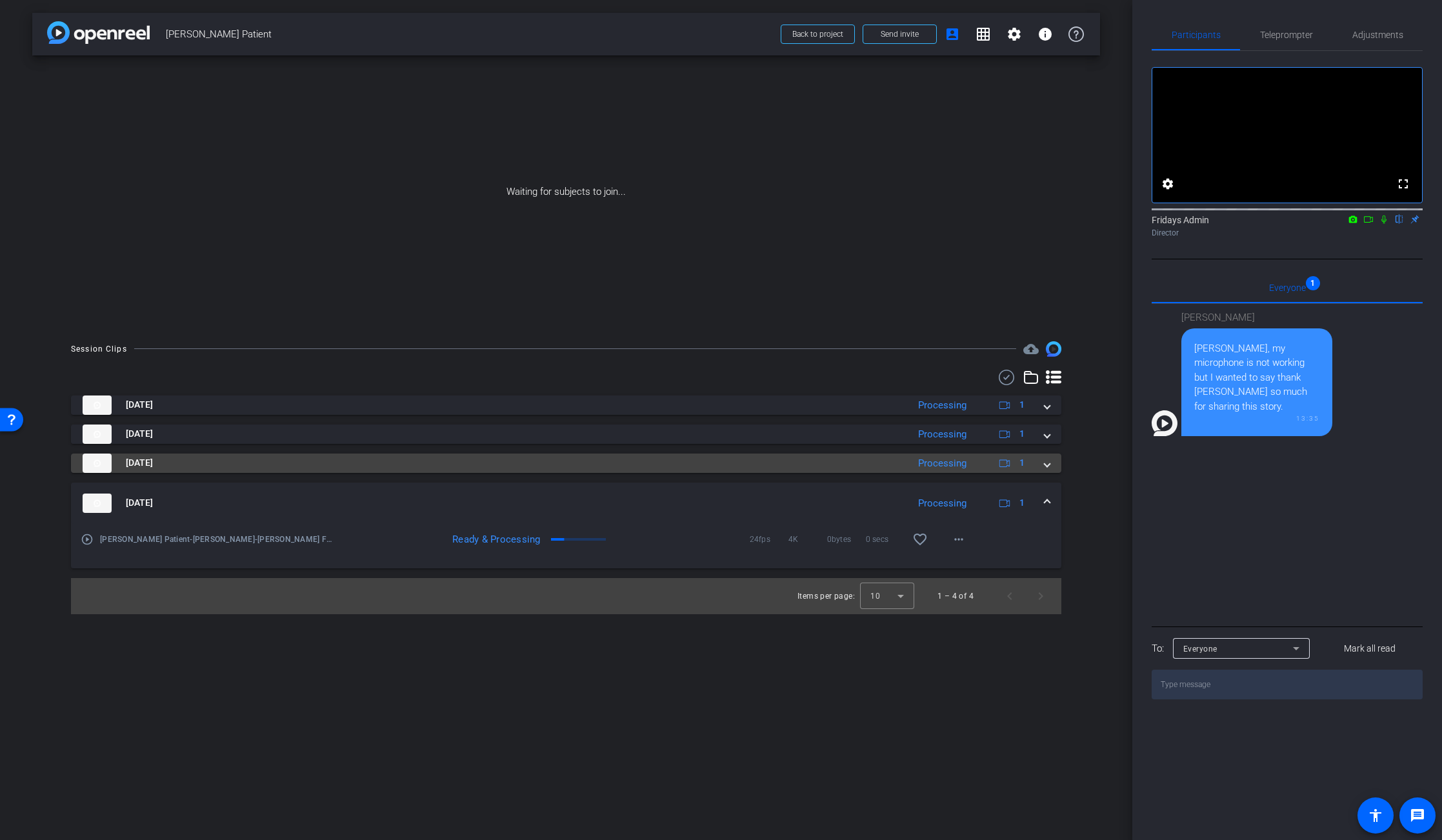
click at [1048, 466] on span at bounding box center [1047, 462] width 5 height 14
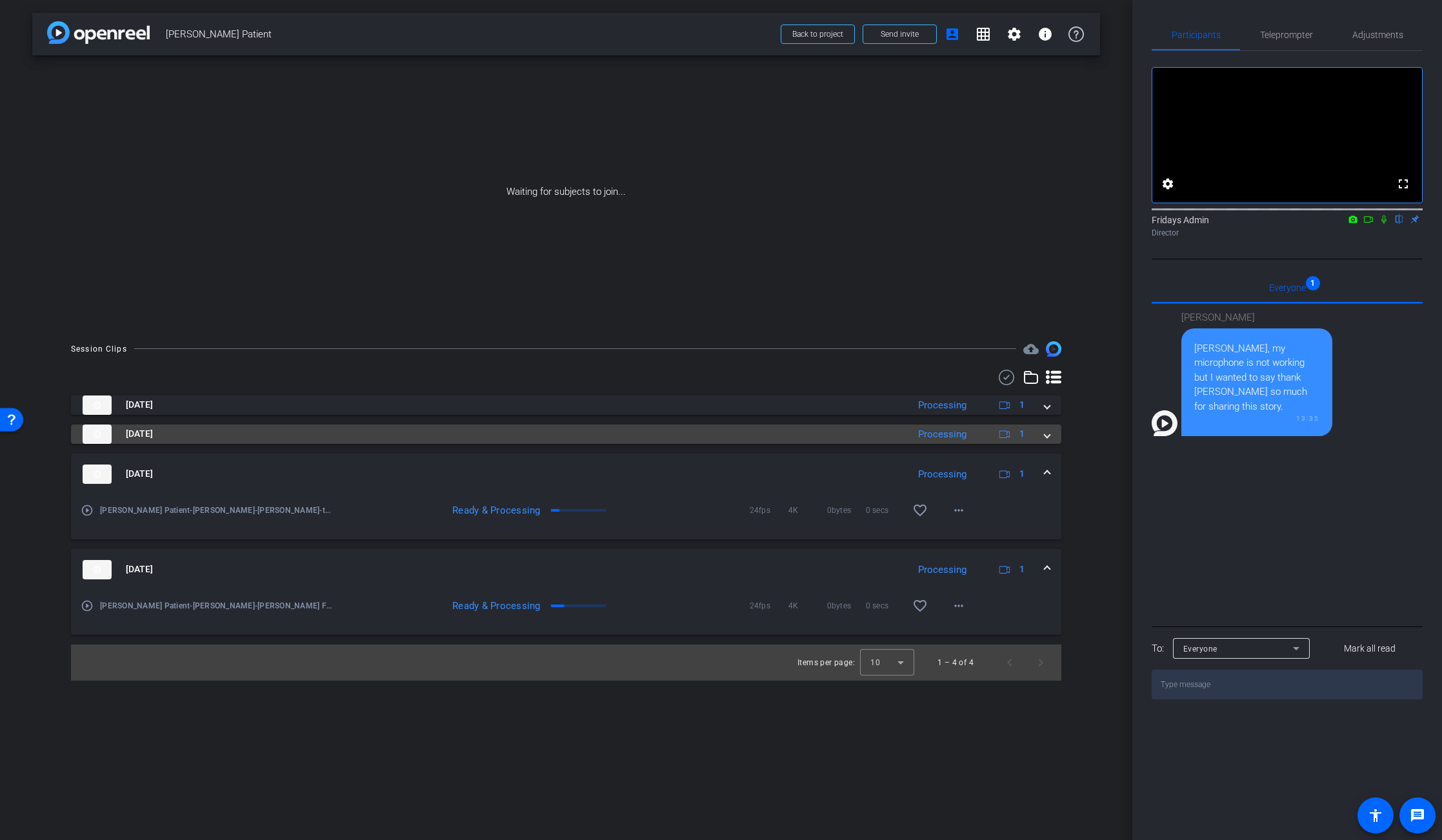
click at [1046, 436] on span at bounding box center [1047, 434] width 5 height 14
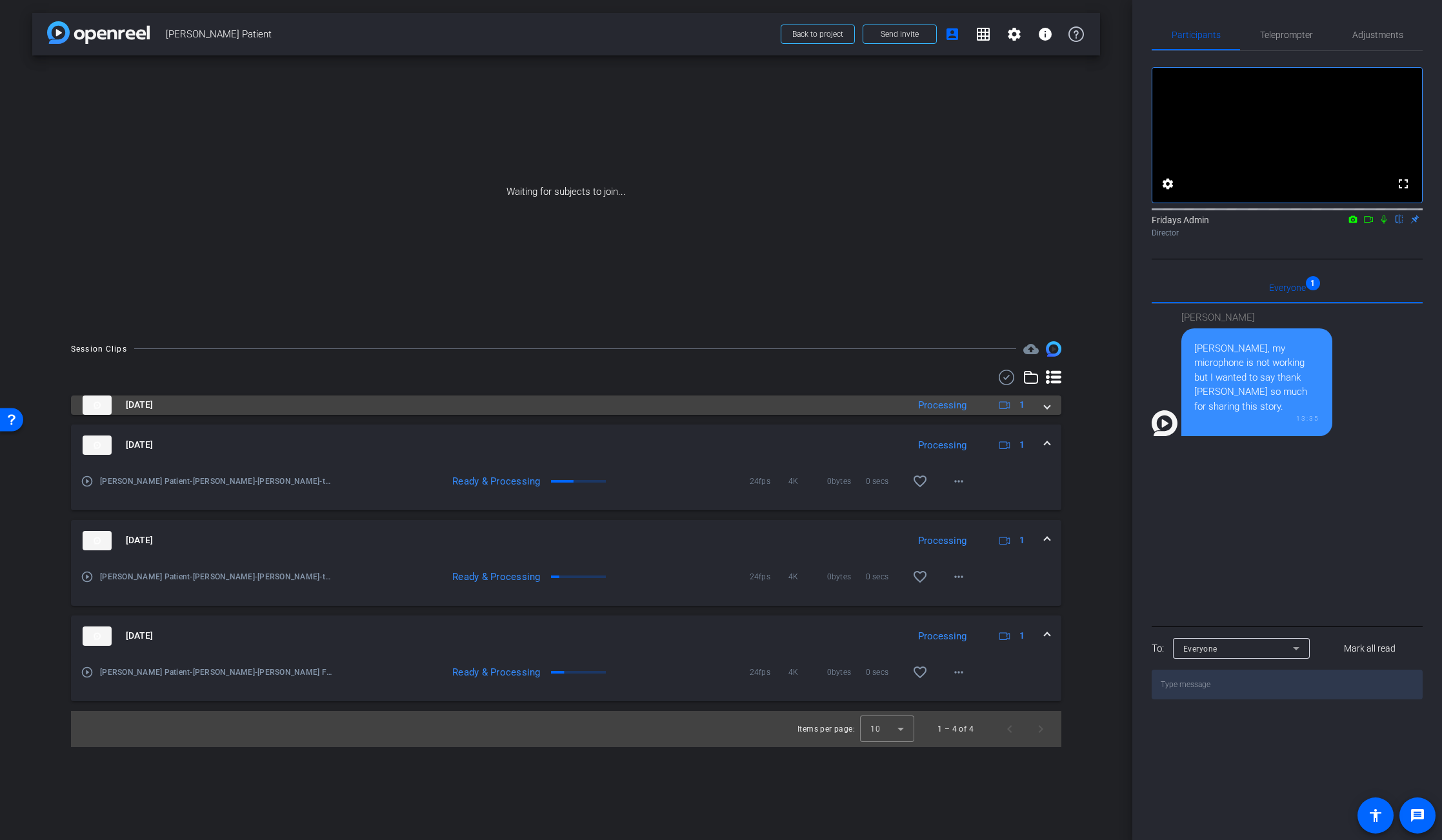
click at [1048, 405] on span at bounding box center [1047, 405] width 5 height 14
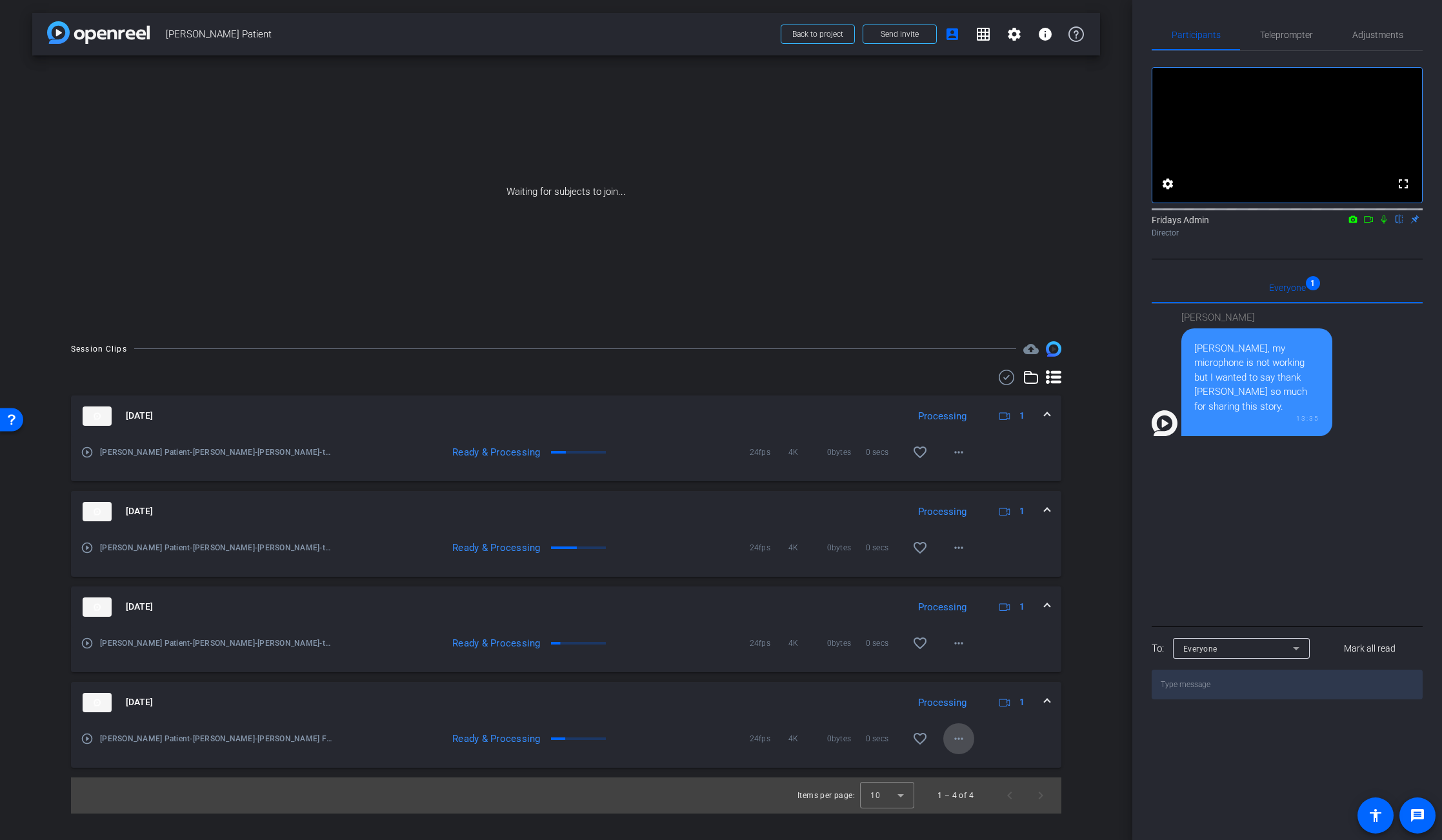
click at [956, 623] on mat-icon "more_horiz" at bounding box center [958, 738] width 15 height 15
click at [1093, 623] on div at bounding box center [721, 420] width 1442 height 840
click at [954, 623] on mat-icon "more_horiz" at bounding box center [958, 738] width 15 height 15
click at [999, 615] on span "Download Original" at bounding box center [992, 615] width 77 height 15
